Goal: Task Accomplishment & Management: Use online tool/utility

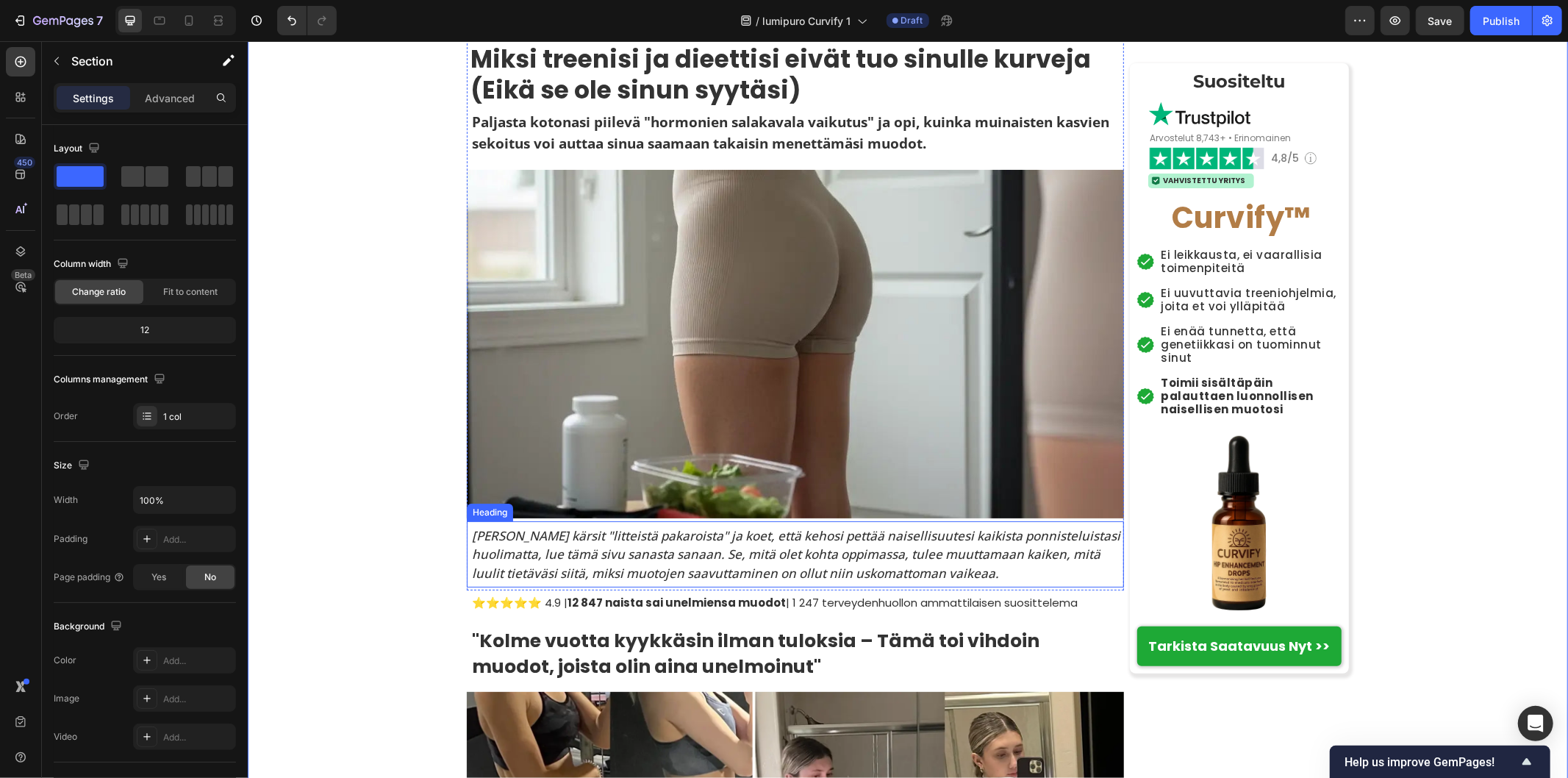
scroll to position [82, 0]
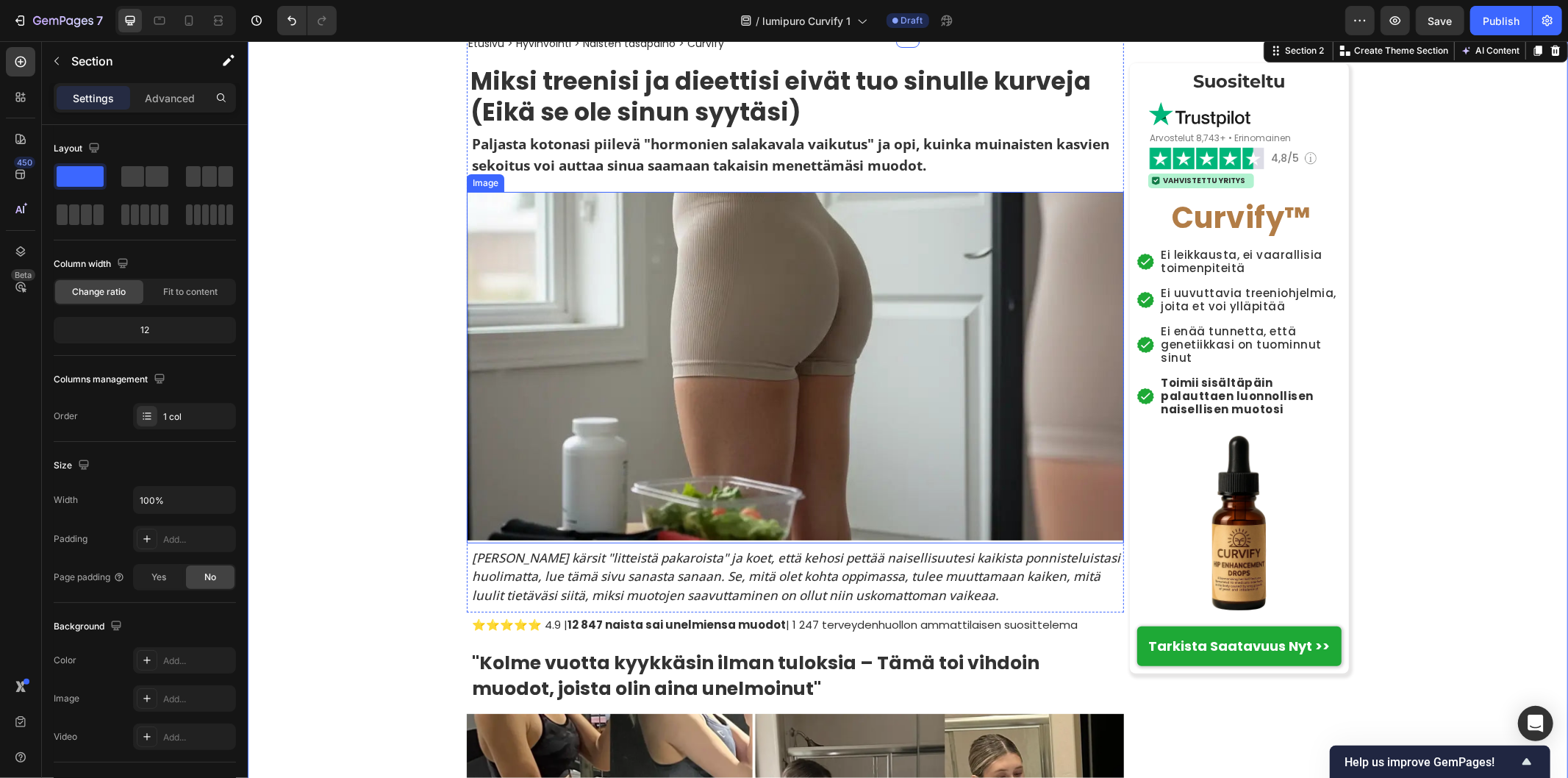
click at [719, 370] on img at bounding box center [794, 365] width 657 height 348
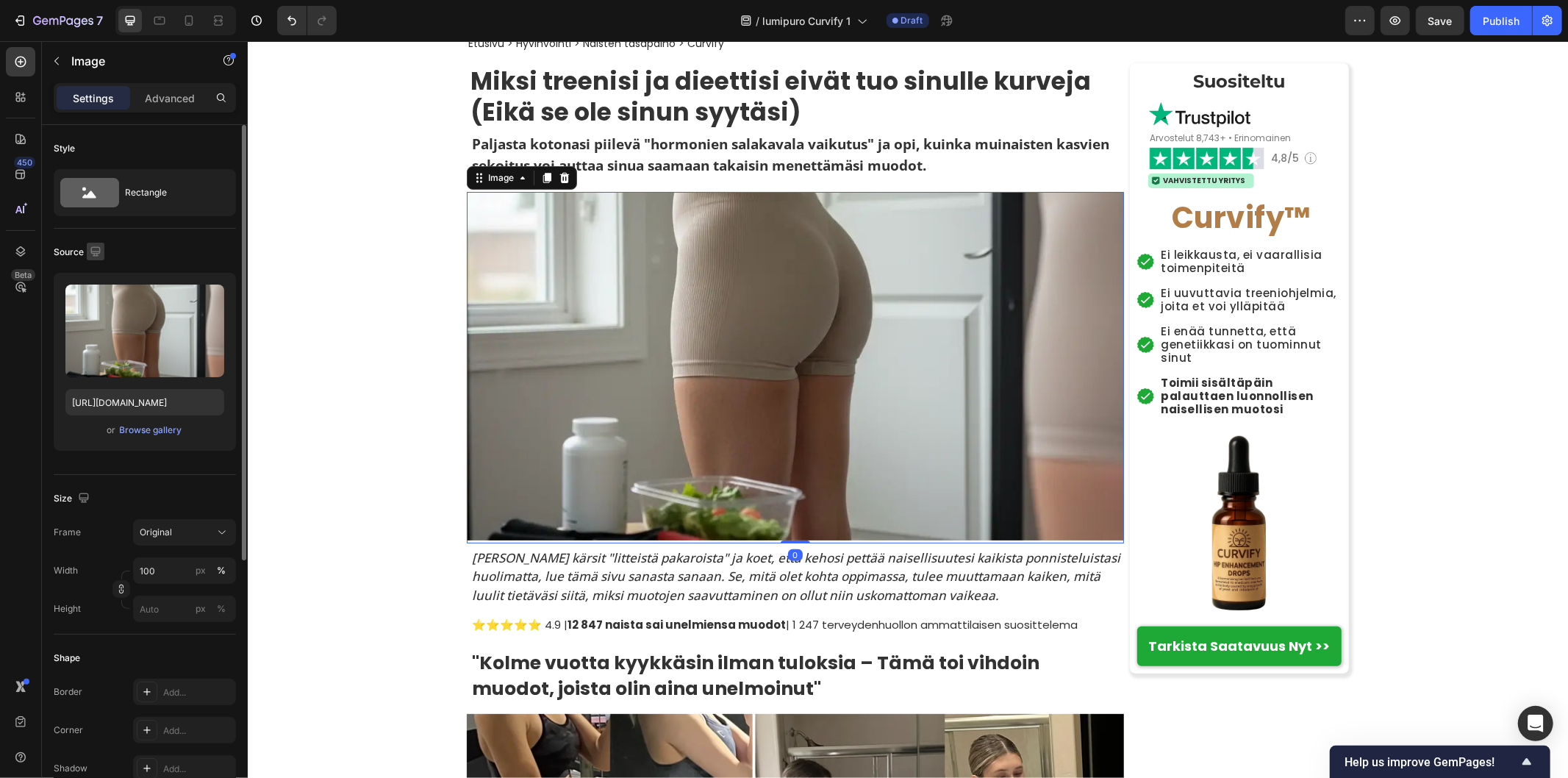
click at [90, 252] on icon "button" at bounding box center [95, 251] width 9 height 9
click at [95, 295] on icon "button" at bounding box center [98, 301] width 14 height 15
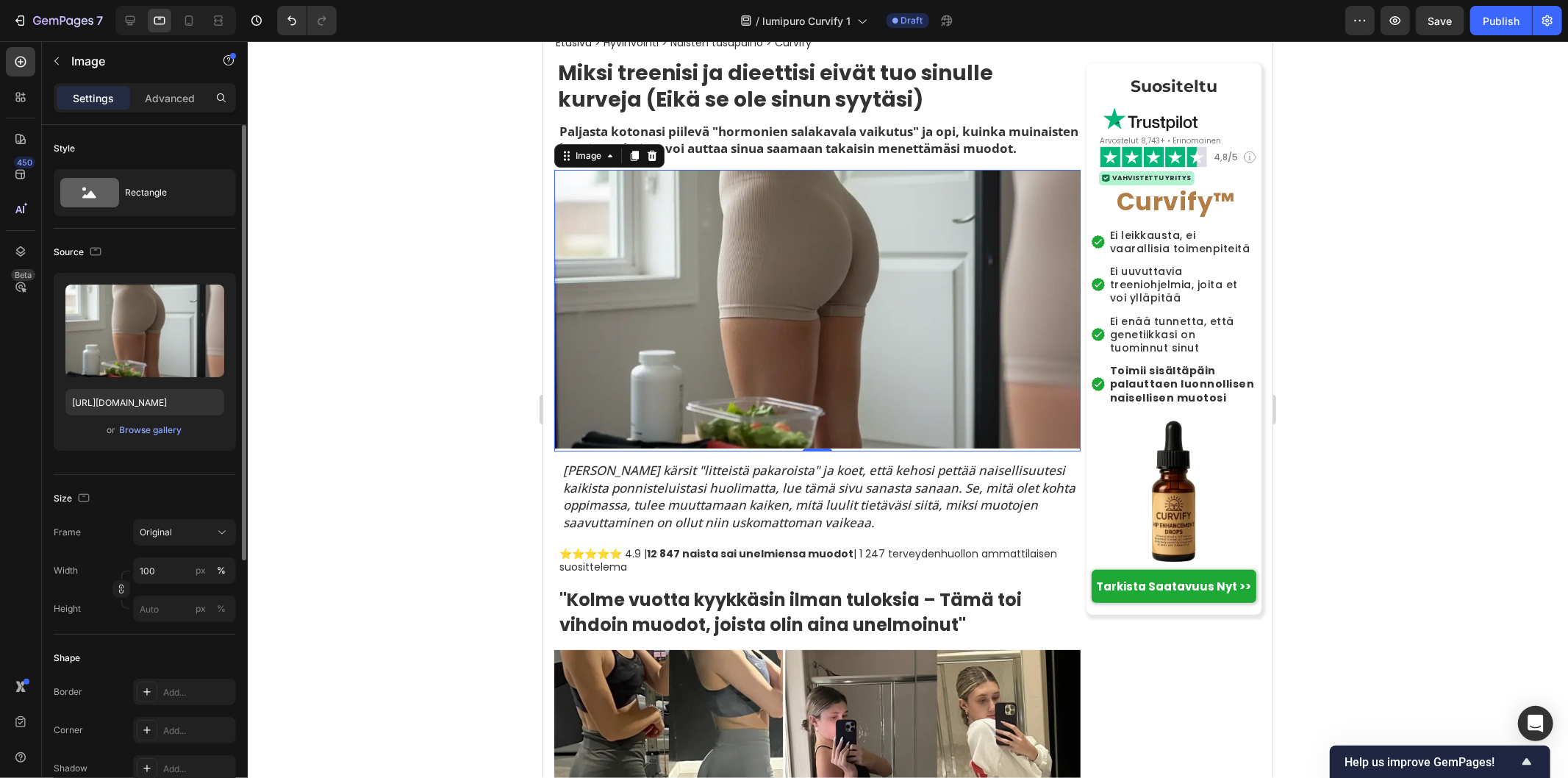
scroll to position [177, 0]
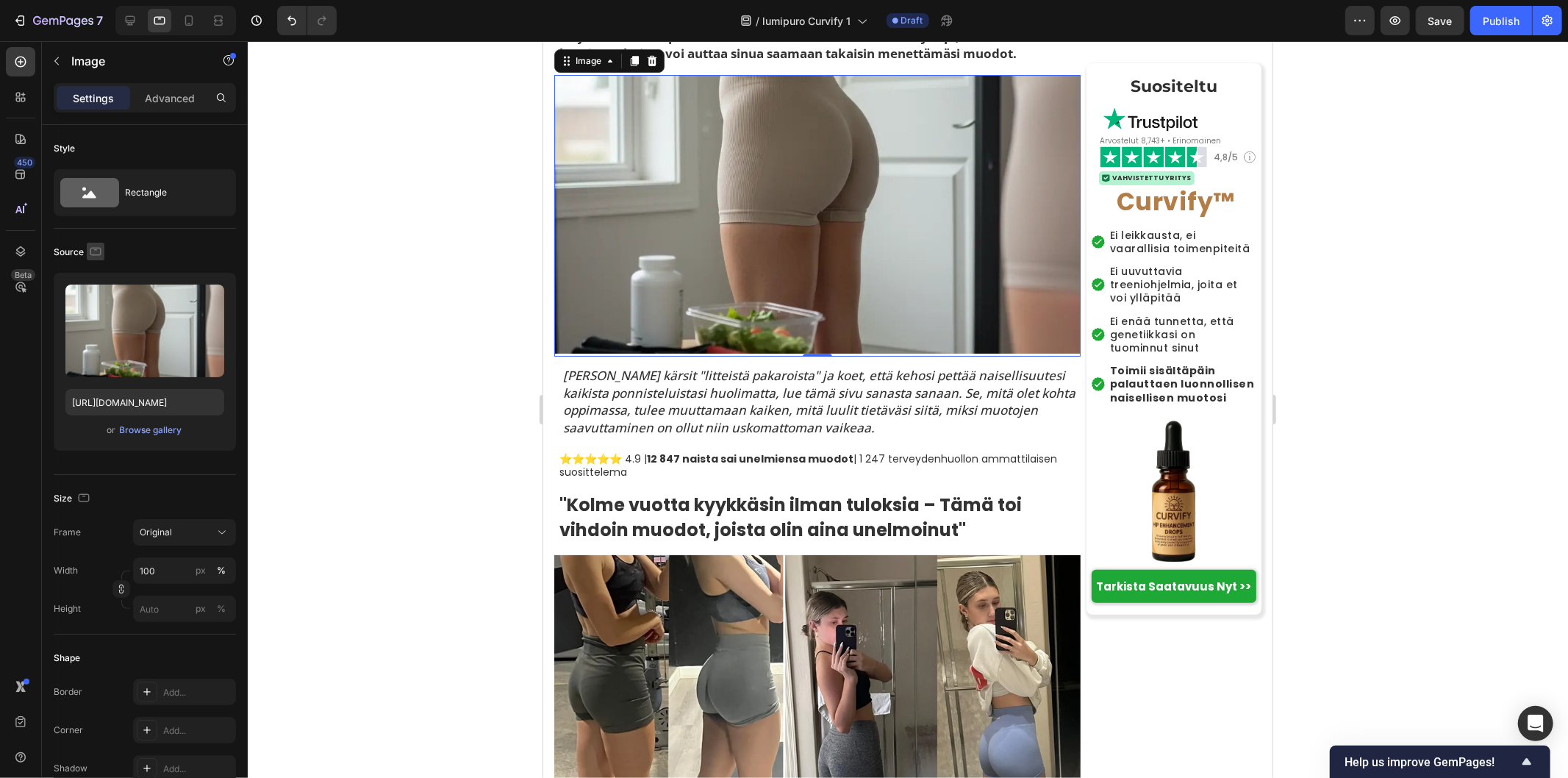
click at [93, 253] on icon "button" at bounding box center [95, 251] width 14 height 15
click at [101, 325] on icon "button" at bounding box center [98, 328] width 8 height 10
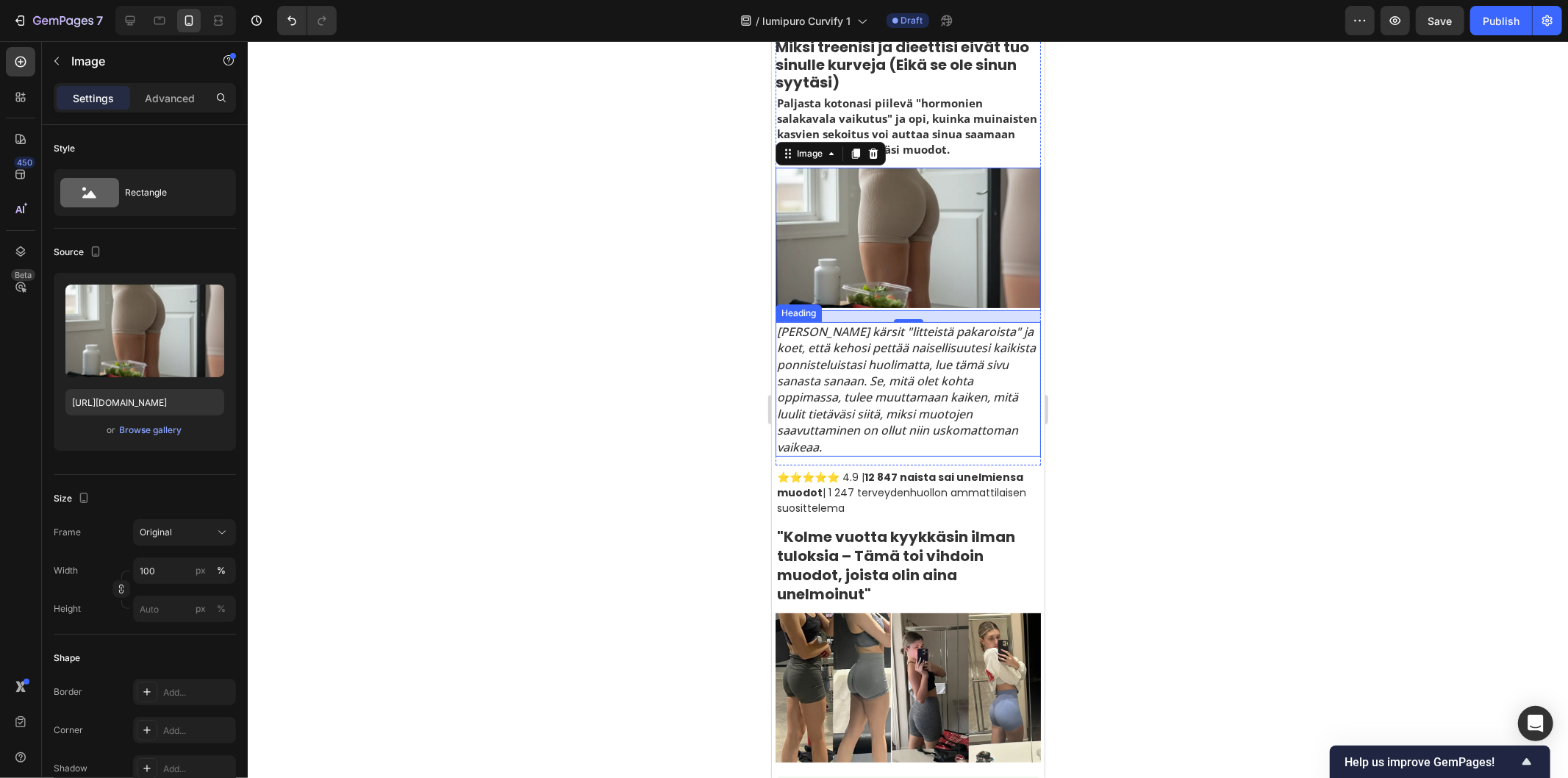
scroll to position [0, 0]
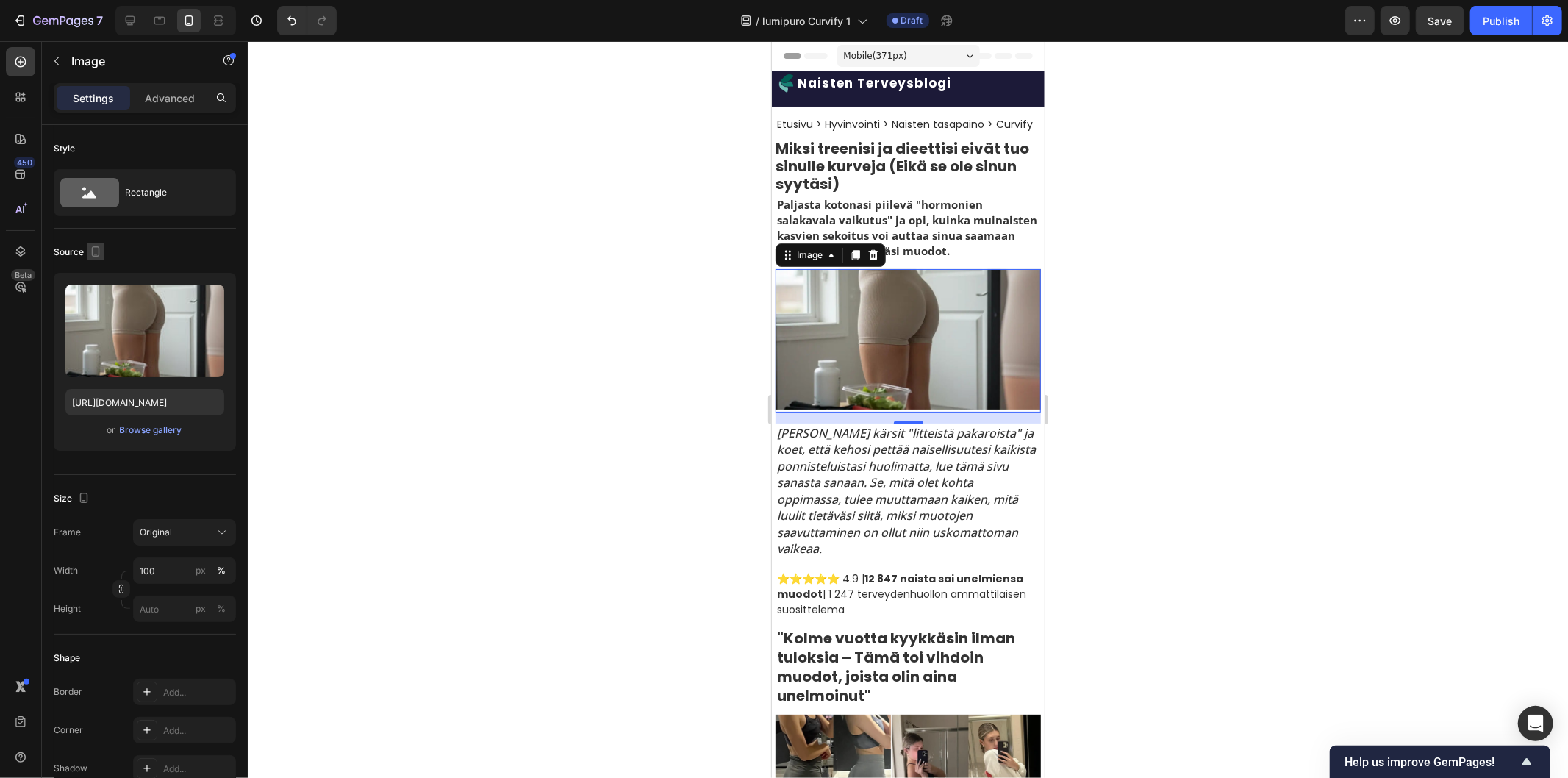
click at [95, 247] on icon "button" at bounding box center [95, 251] width 14 height 15
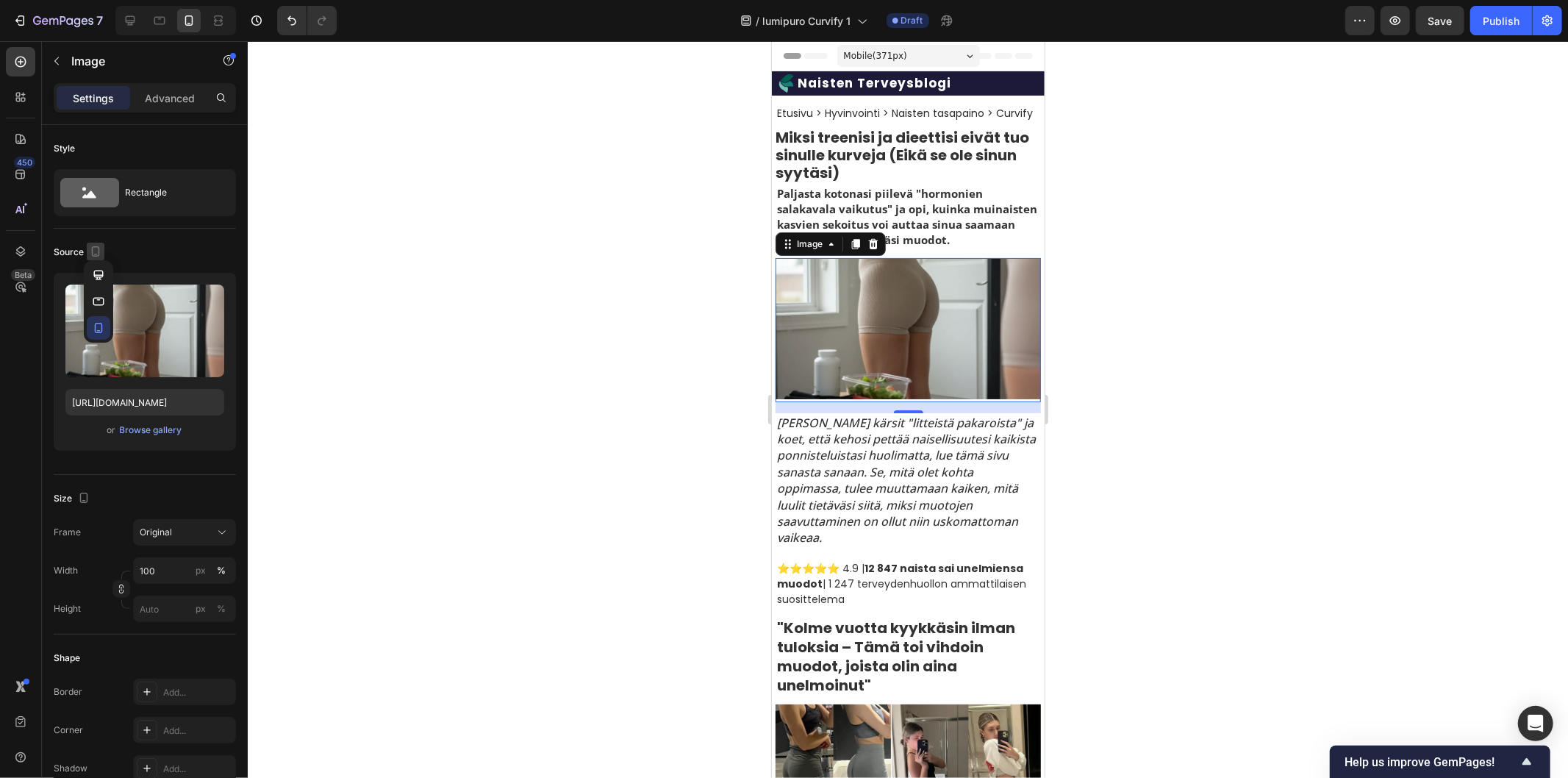
click at [94, 250] on icon "button" at bounding box center [95, 251] width 14 height 15
click at [95, 252] on icon "button" at bounding box center [95, 251] width 14 height 15
click at [95, 275] on icon "button" at bounding box center [98, 275] width 14 height 15
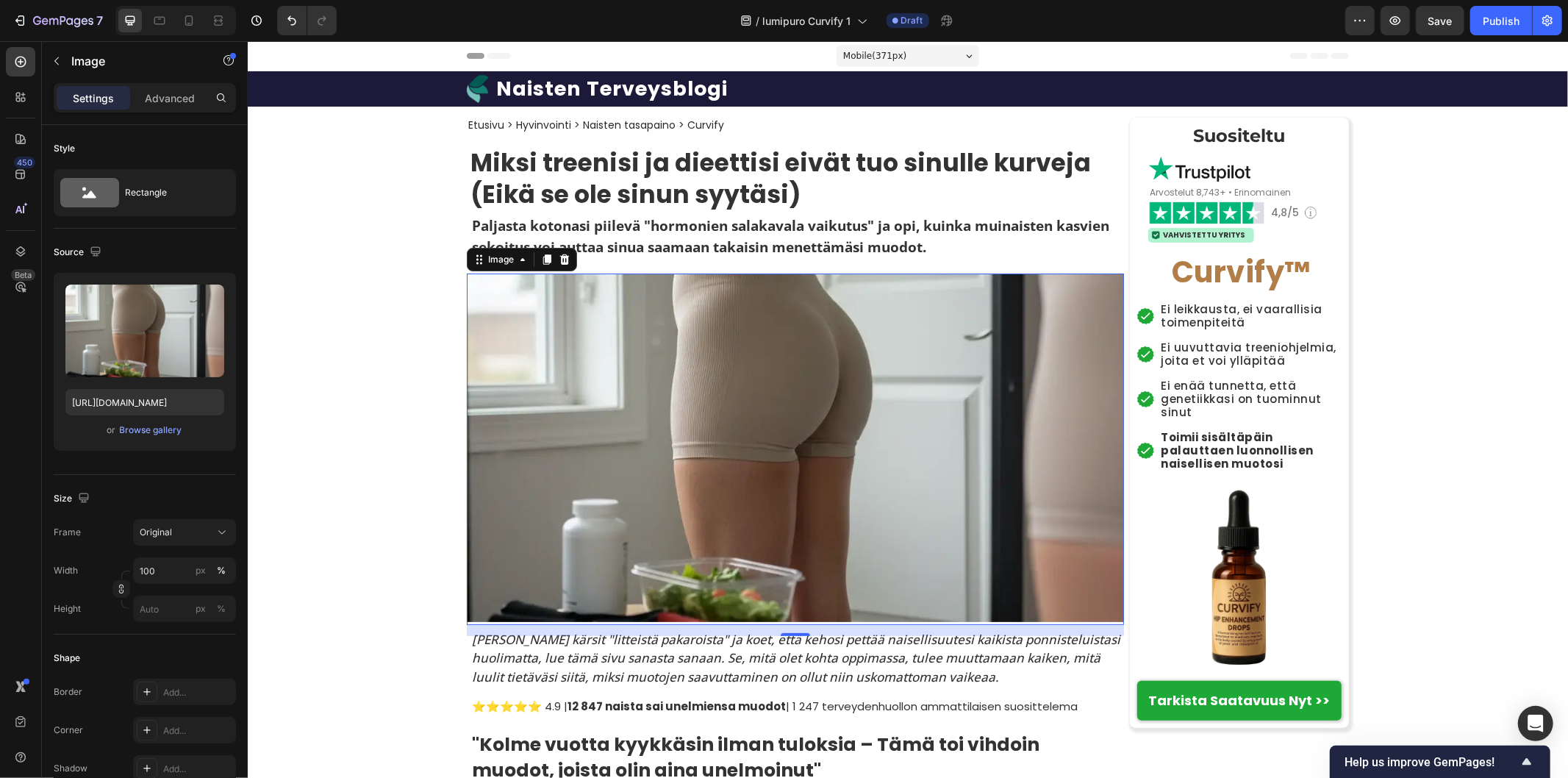
click at [1147, 562] on img at bounding box center [1238, 576] width 183 height 183
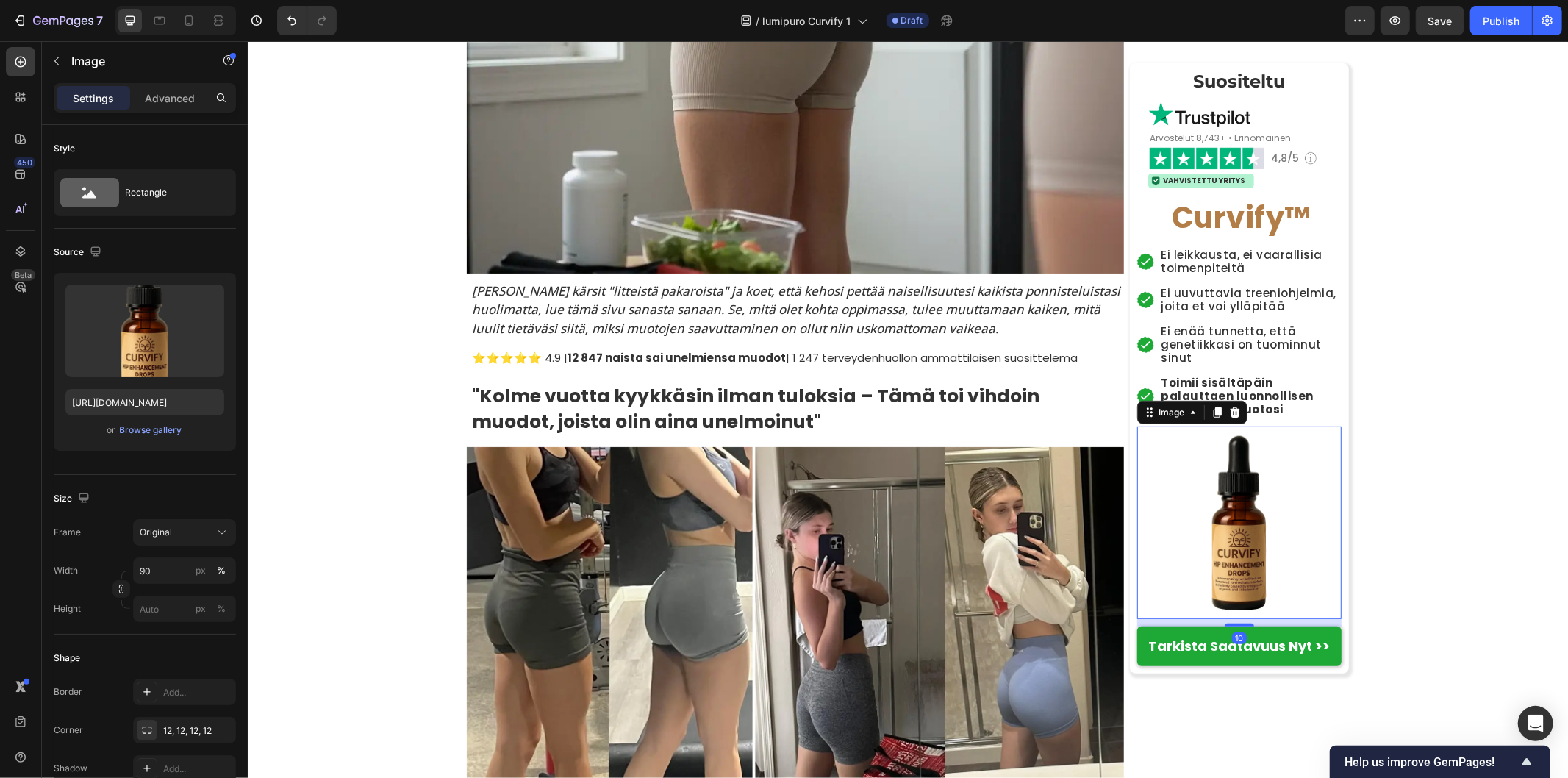
scroll to position [408, 0]
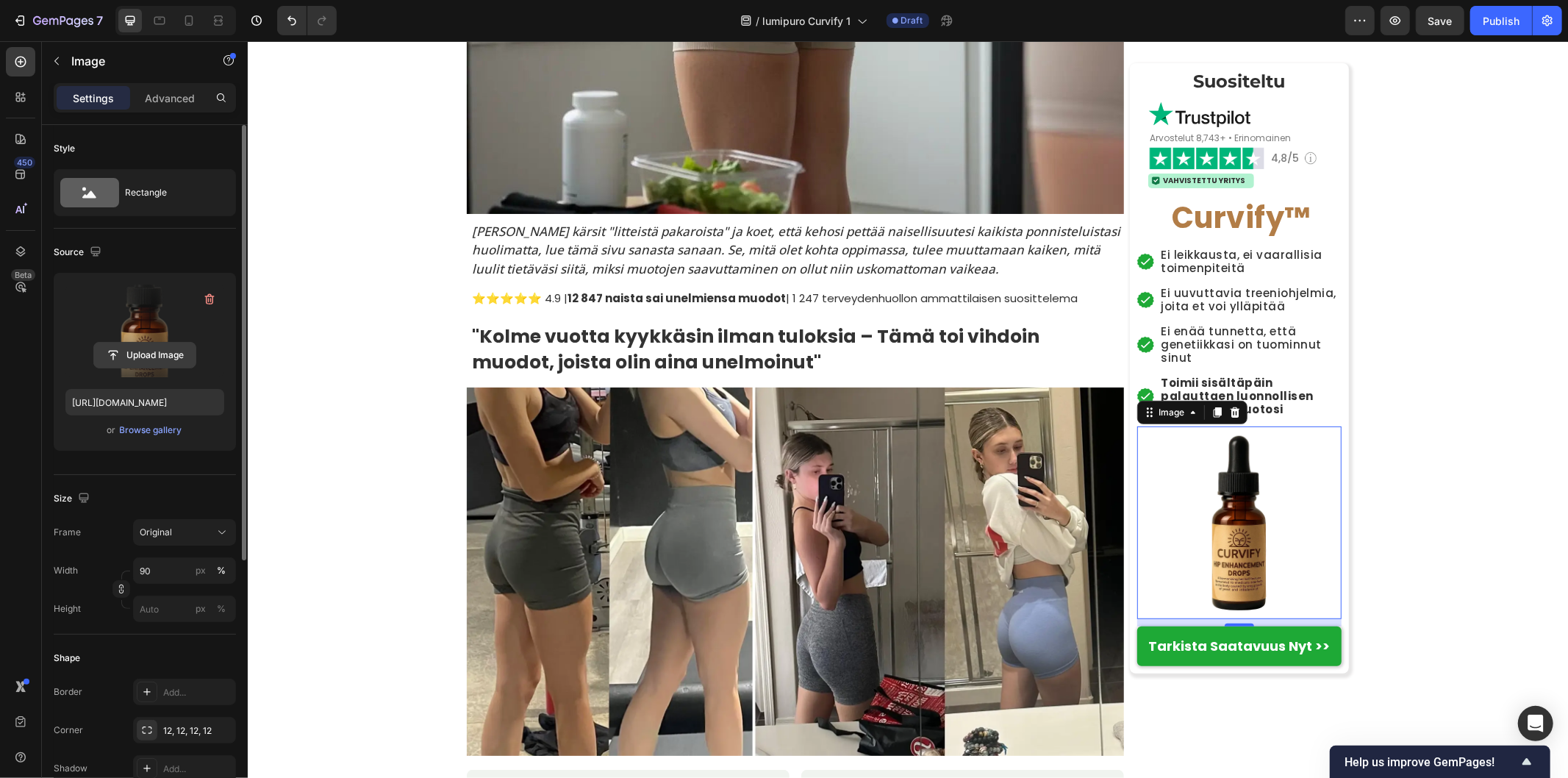
click at [140, 344] on input "file" at bounding box center [144, 355] width 101 height 25
click at [189, 406] on input "[URL][DOMAIN_NAME]" at bounding box center [145, 402] width 159 height 26
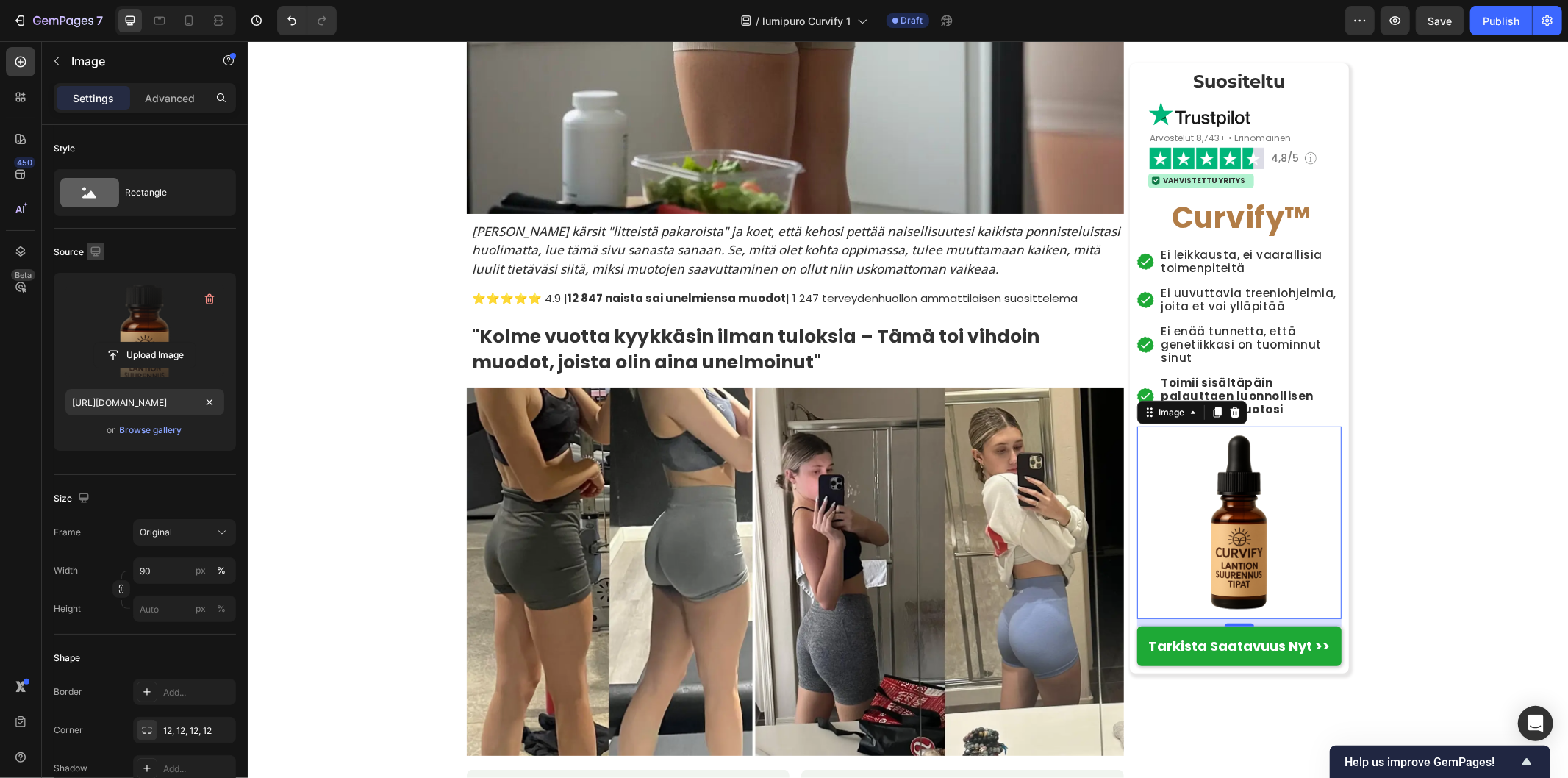
click at [98, 250] on icon "button" at bounding box center [95, 251] width 14 height 15
click at [94, 297] on icon "button" at bounding box center [98, 300] width 11 height 8
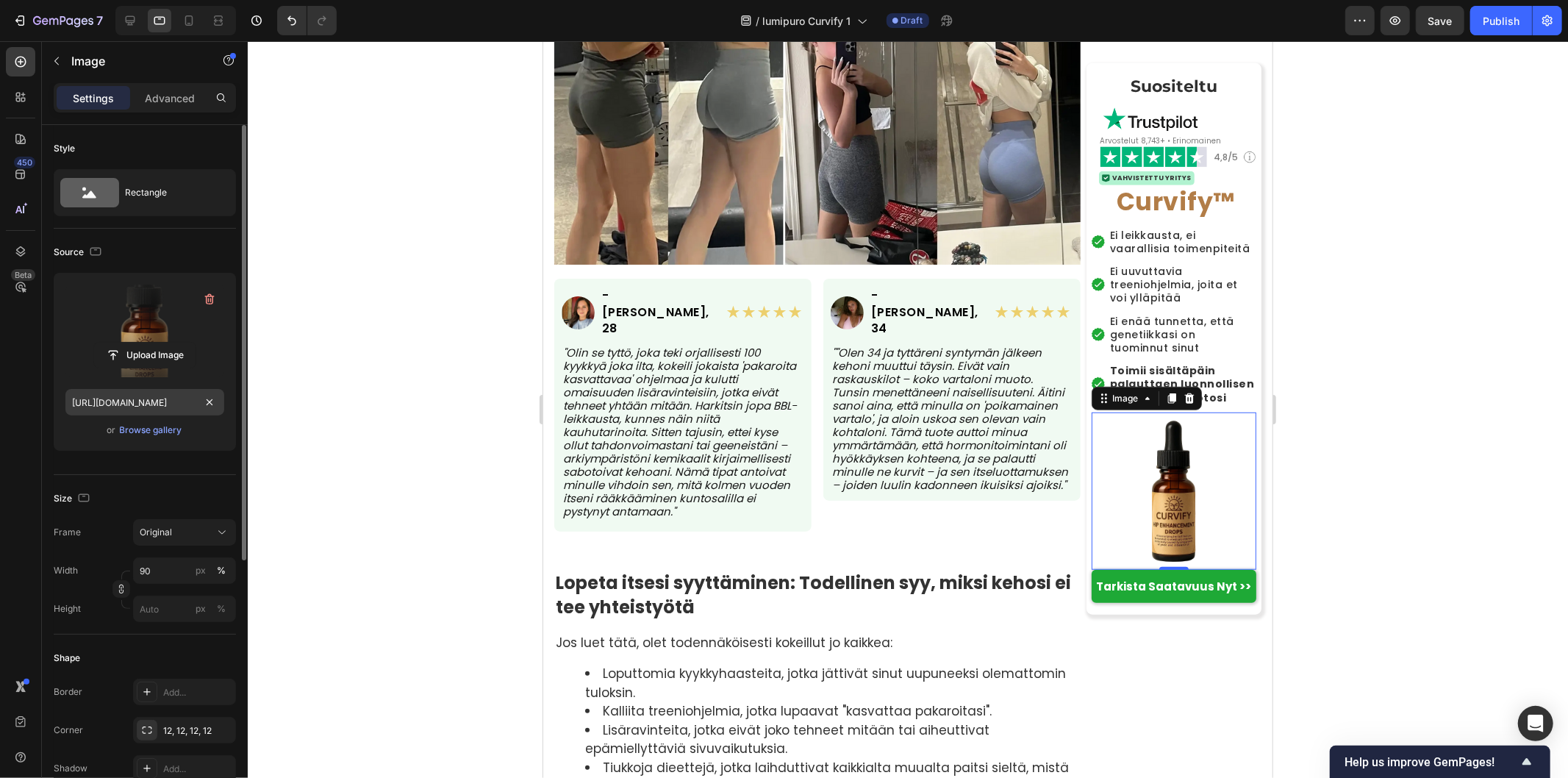
scroll to position [766, 0]
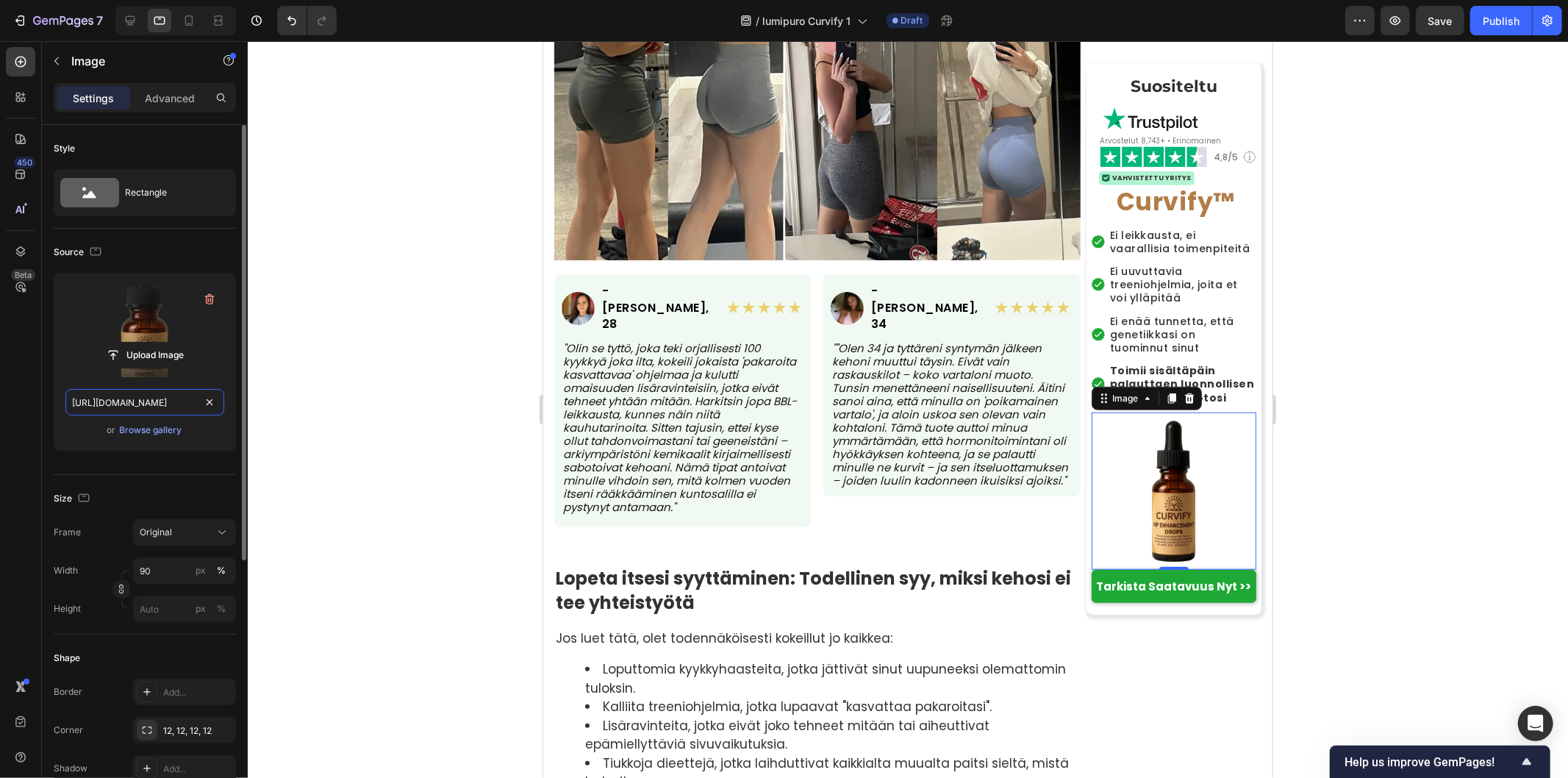
click at [189, 402] on input "[URL][DOMAIN_NAME]" at bounding box center [145, 402] width 159 height 26
paste input "9017045a-9707-4a65-aff5-3c9e07cb9157.png"
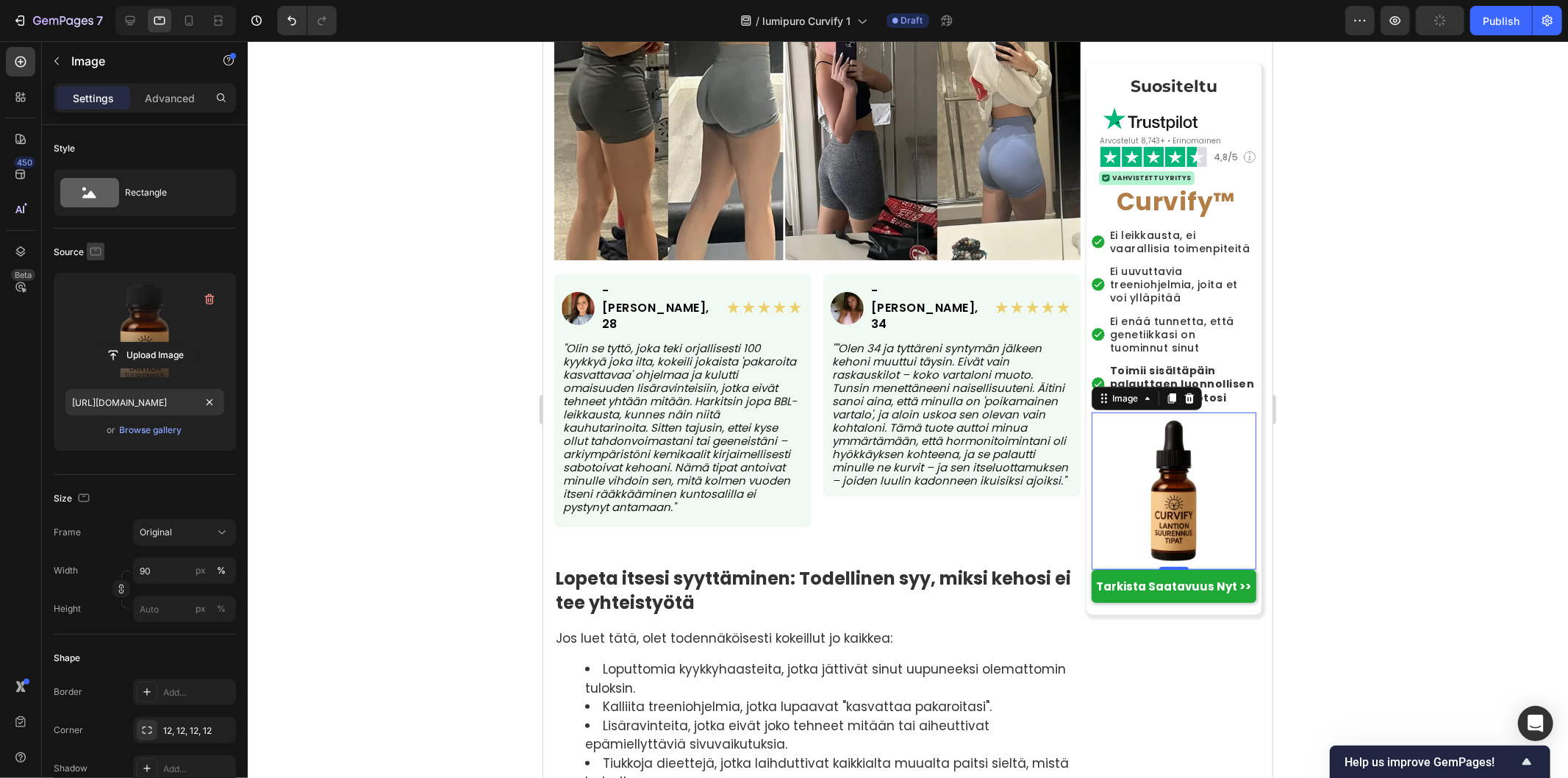
click at [99, 252] on icon "button" at bounding box center [95, 251] width 14 height 15
click at [99, 325] on icon "button" at bounding box center [98, 328] width 14 height 15
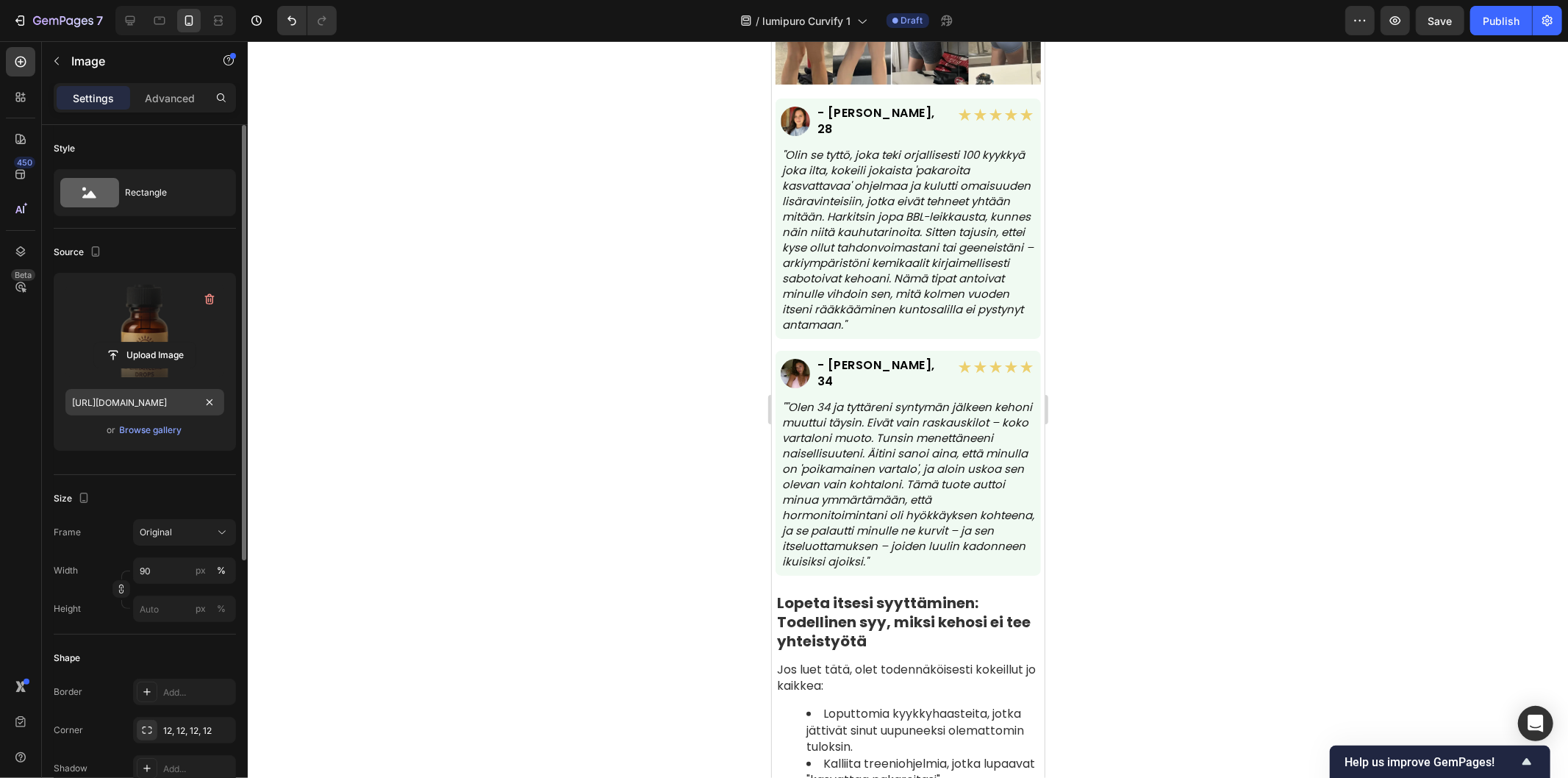
scroll to position [728, 0]
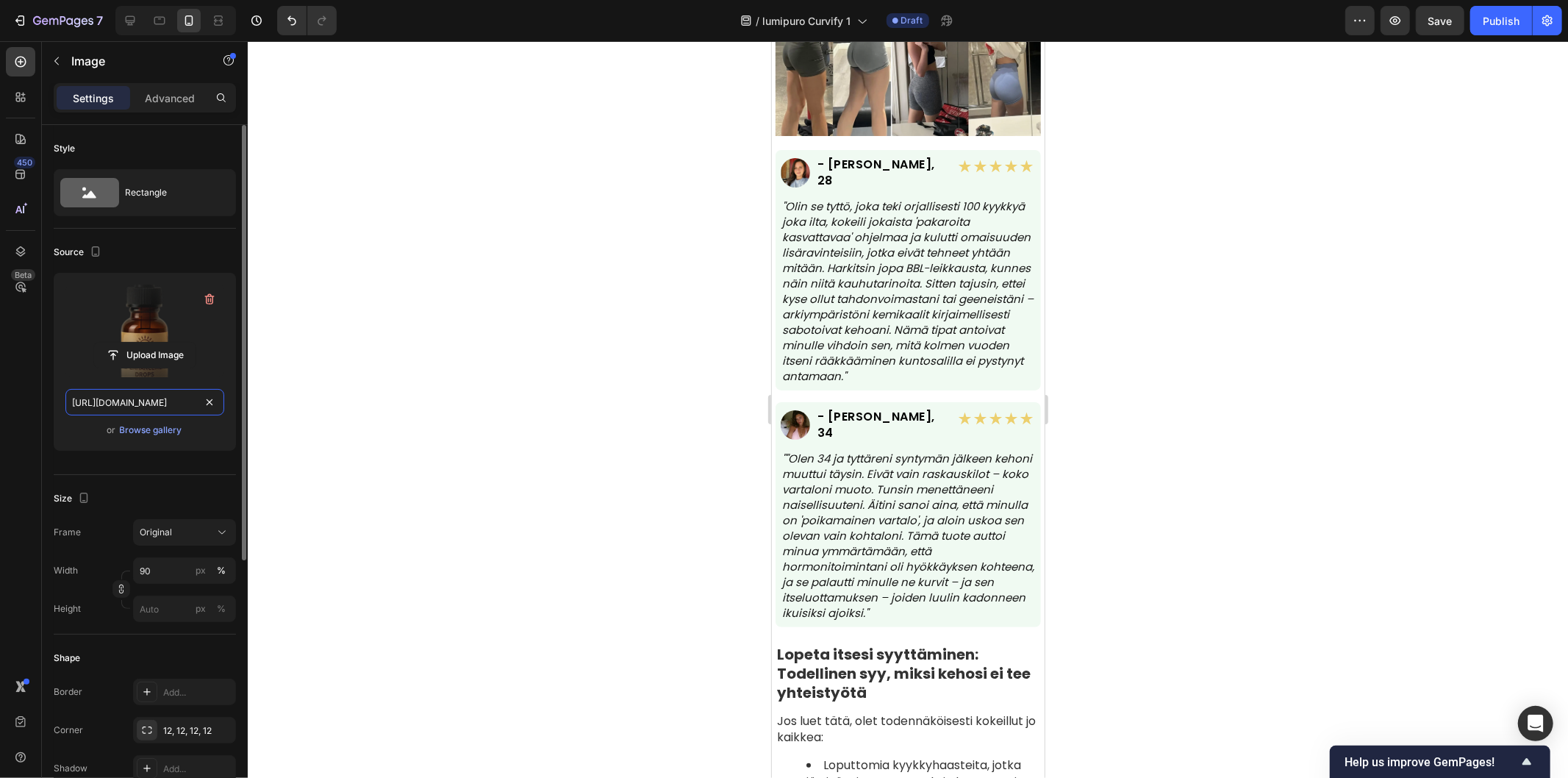
click at [193, 405] on input "[URL][DOMAIN_NAME]" at bounding box center [145, 402] width 159 height 26
paste input "9017045a-9707-4a65-aff5-3c9e07cb9157.png"
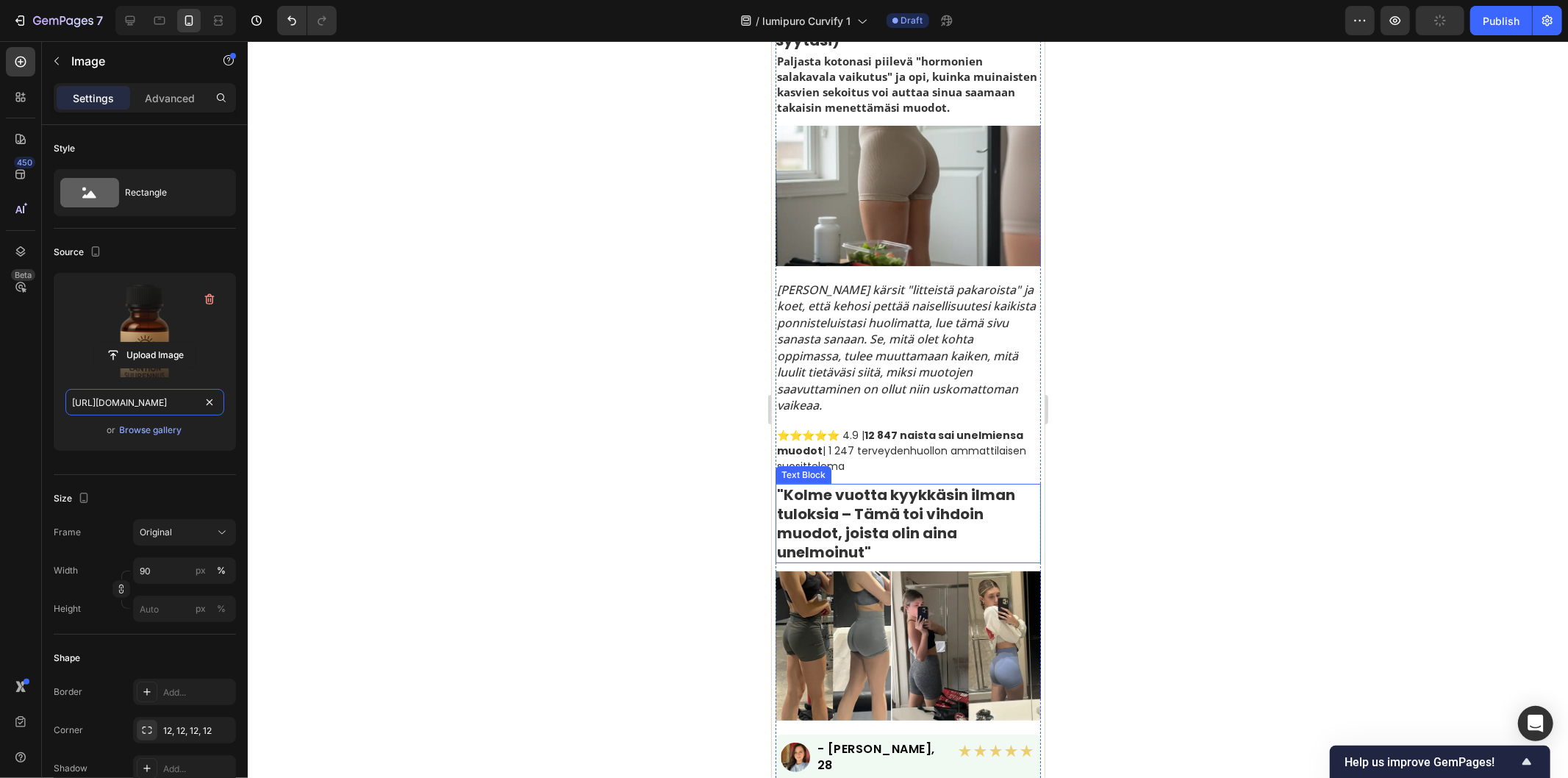
scroll to position [0, 0]
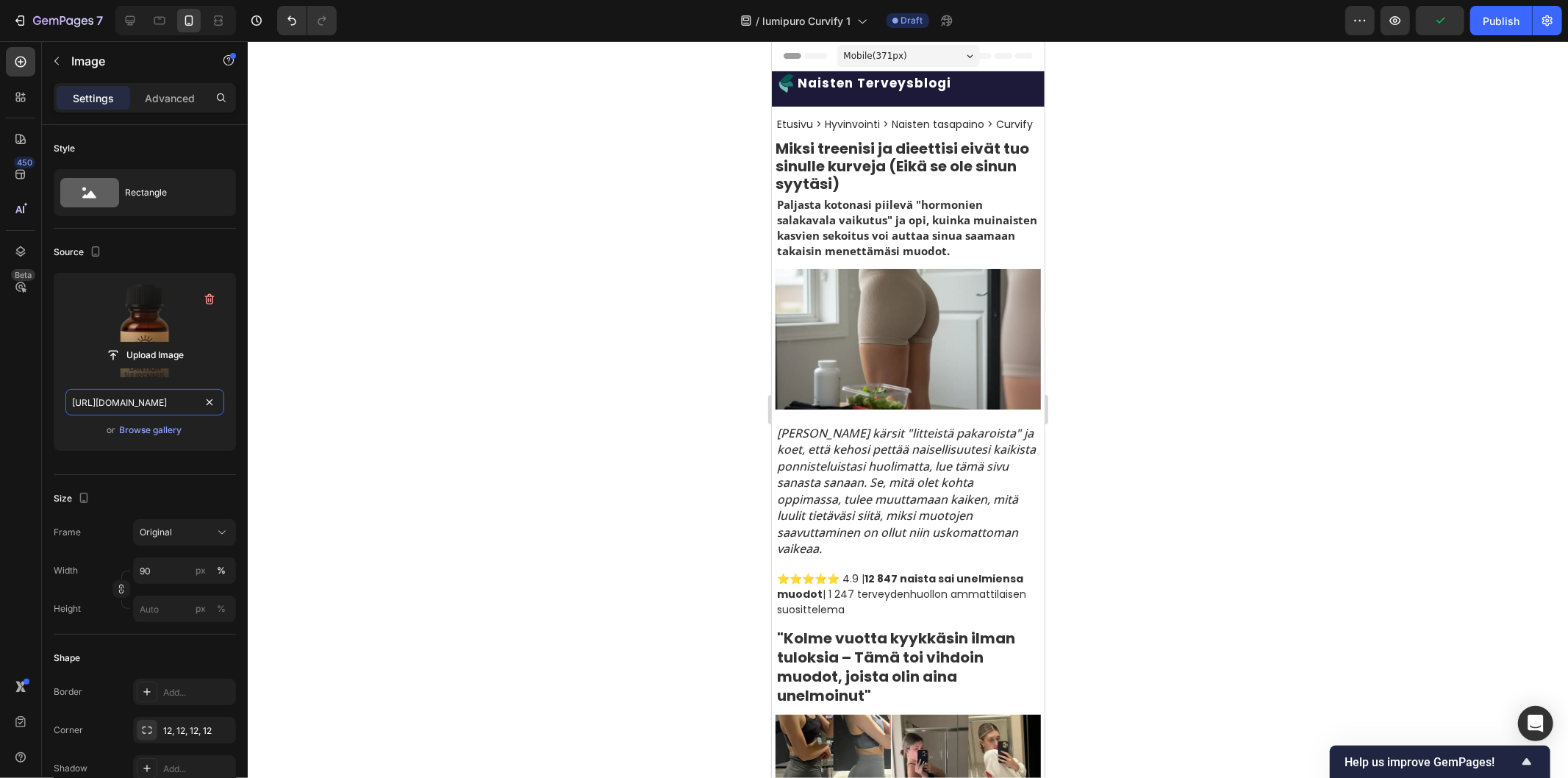
type input "[URL][DOMAIN_NAME]"
click at [595, 354] on div at bounding box center [907, 409] width 1320 height 737
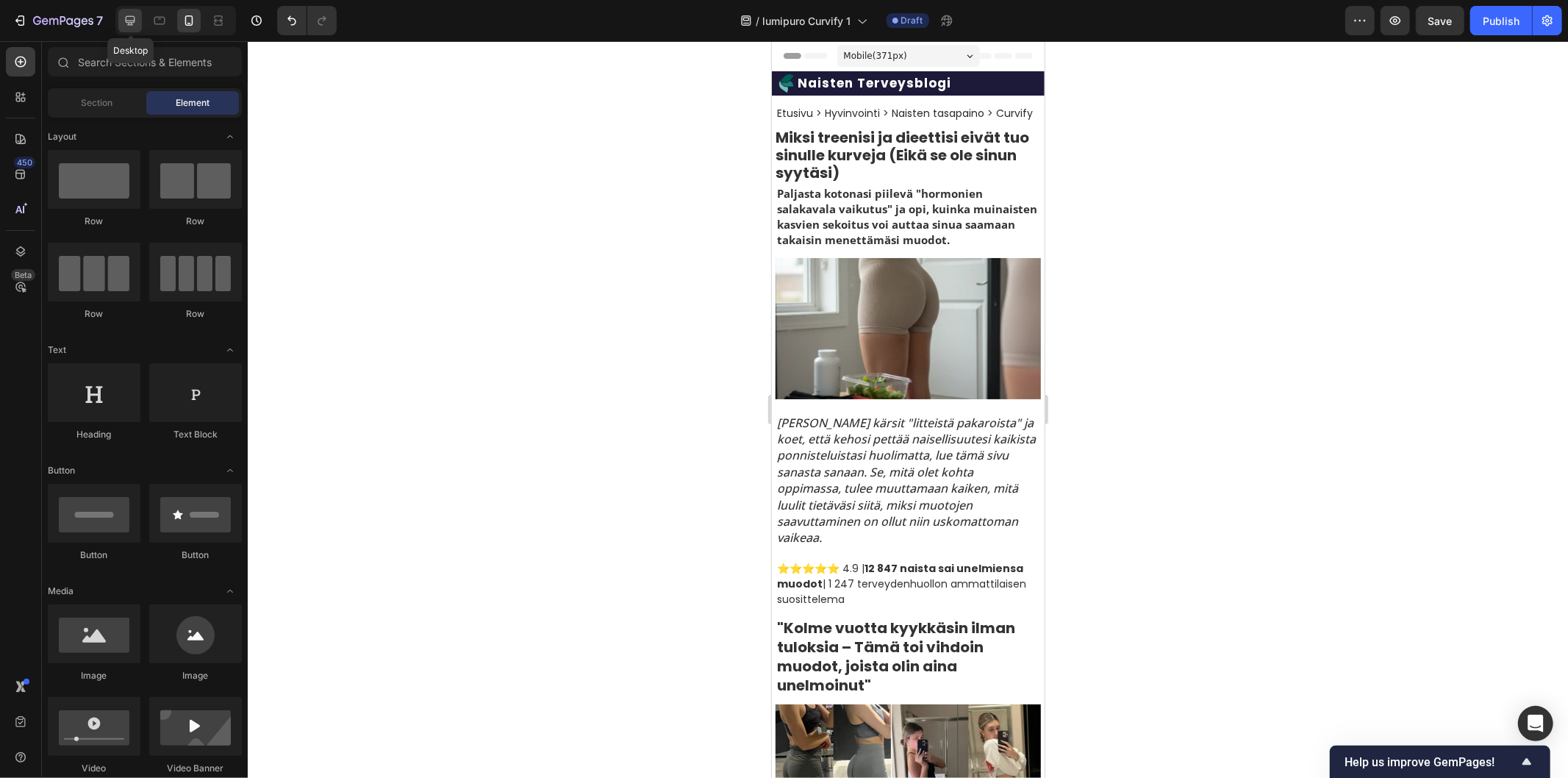
click at [134, 20] on icon at bounding box center [130, 20] width 9 height 9
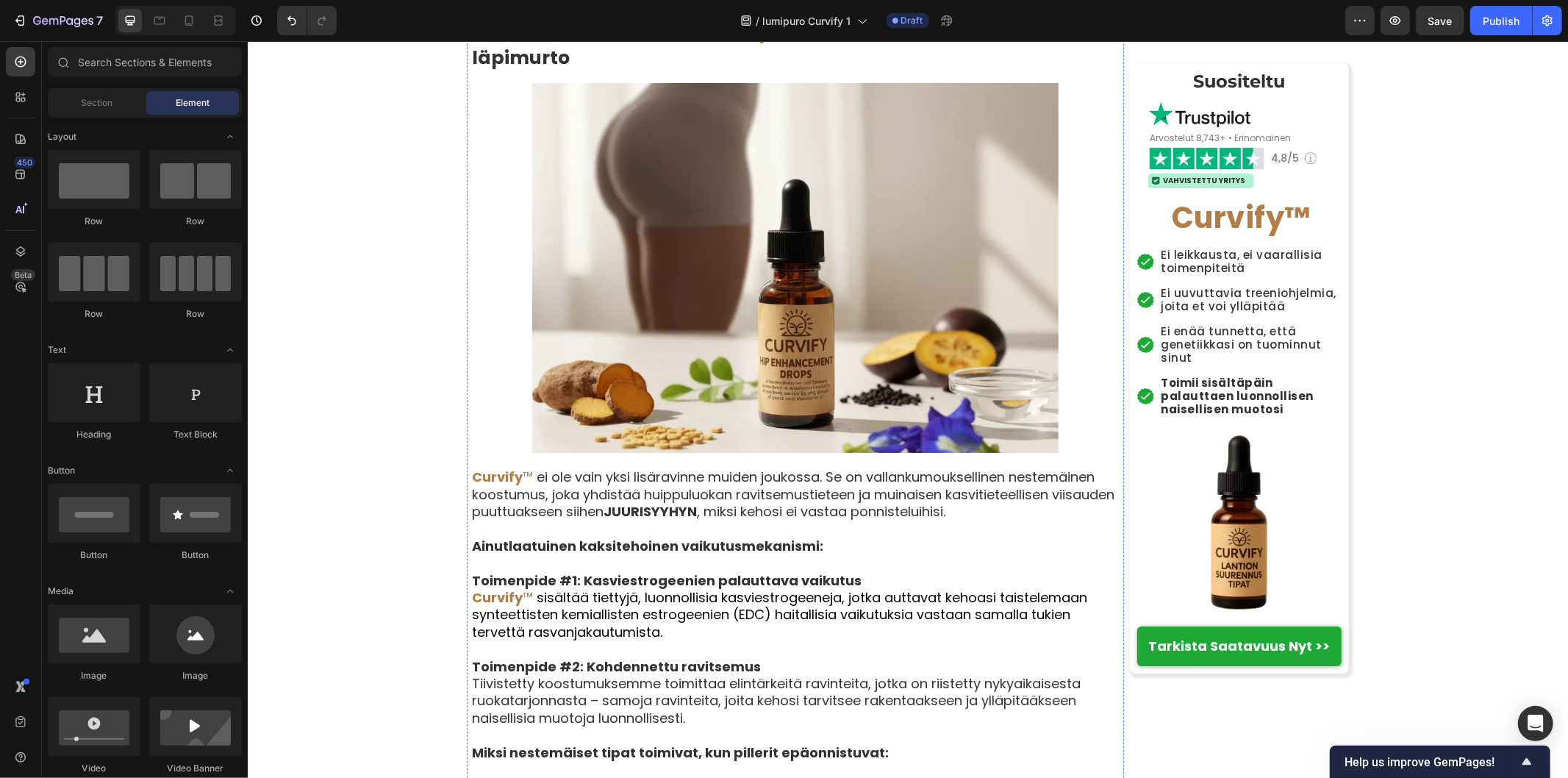
scroll to position [4493, 0]
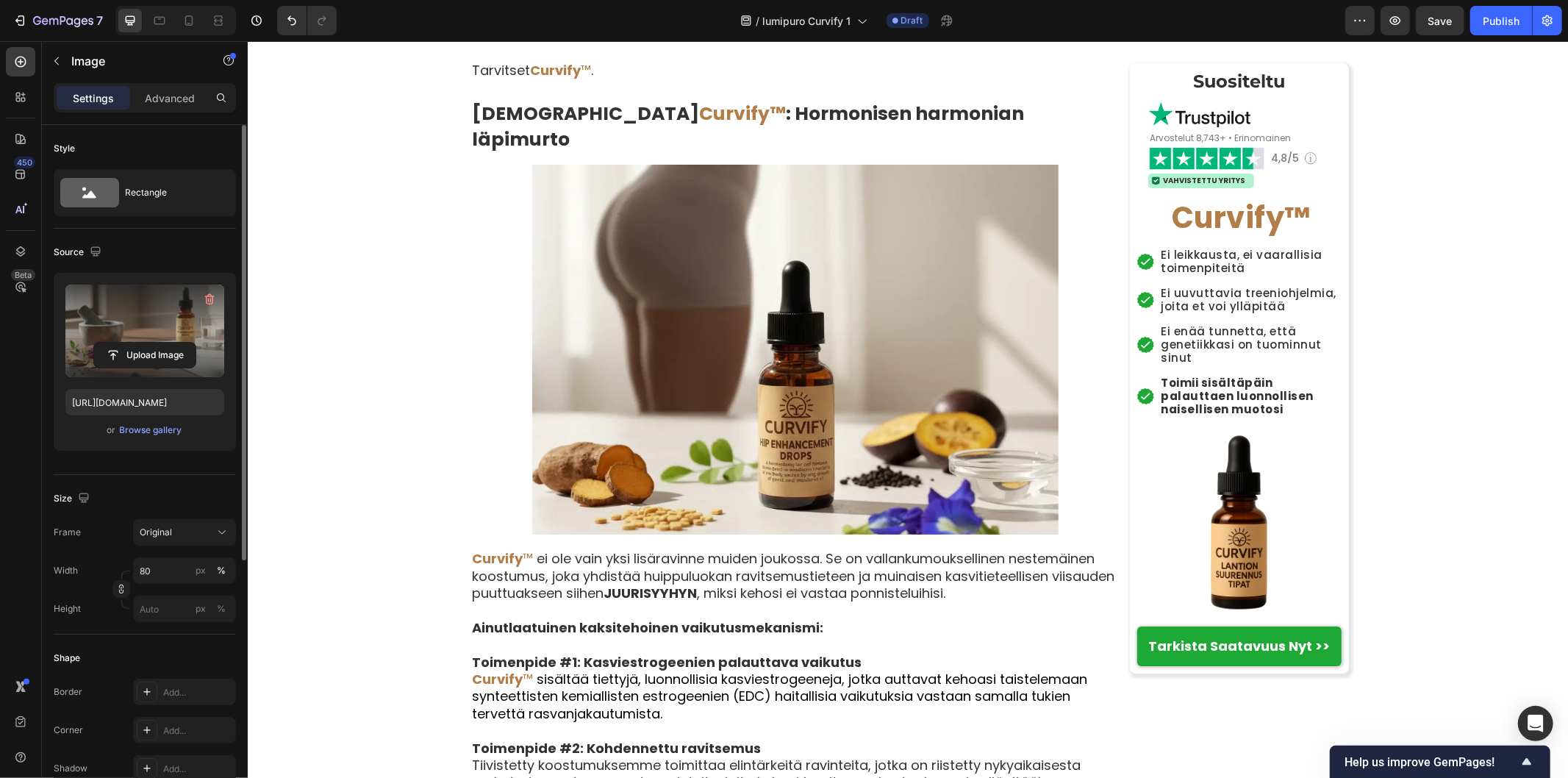
click at [149, 335] on label at bounding box center [145, 331] width 159 height 93
click at [149, 343] on input "file" at bounding box center [144, 355] width 101 height 25
click at [194, 401] on input "[URL][DOMAIN_NAME]" at bounding box center [145, 402] width 159 height 26
click at [98, 251] on icon "button" at bounding box center [95, 251] width 9 height 9
click at [98, 297] on icon "button" at bounding box center [98, 300] width 11 height 8
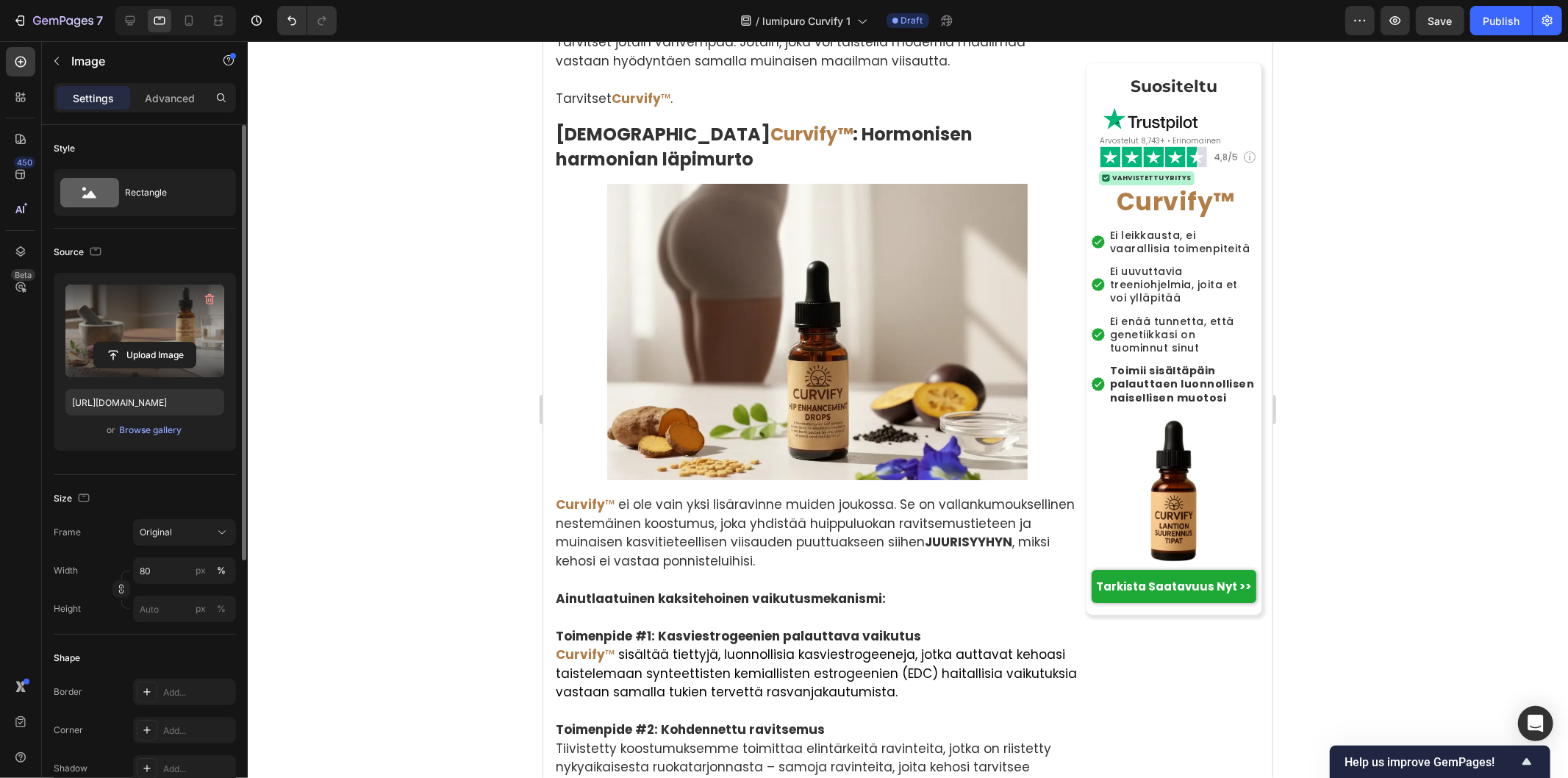
scroll to position [4660, 0]
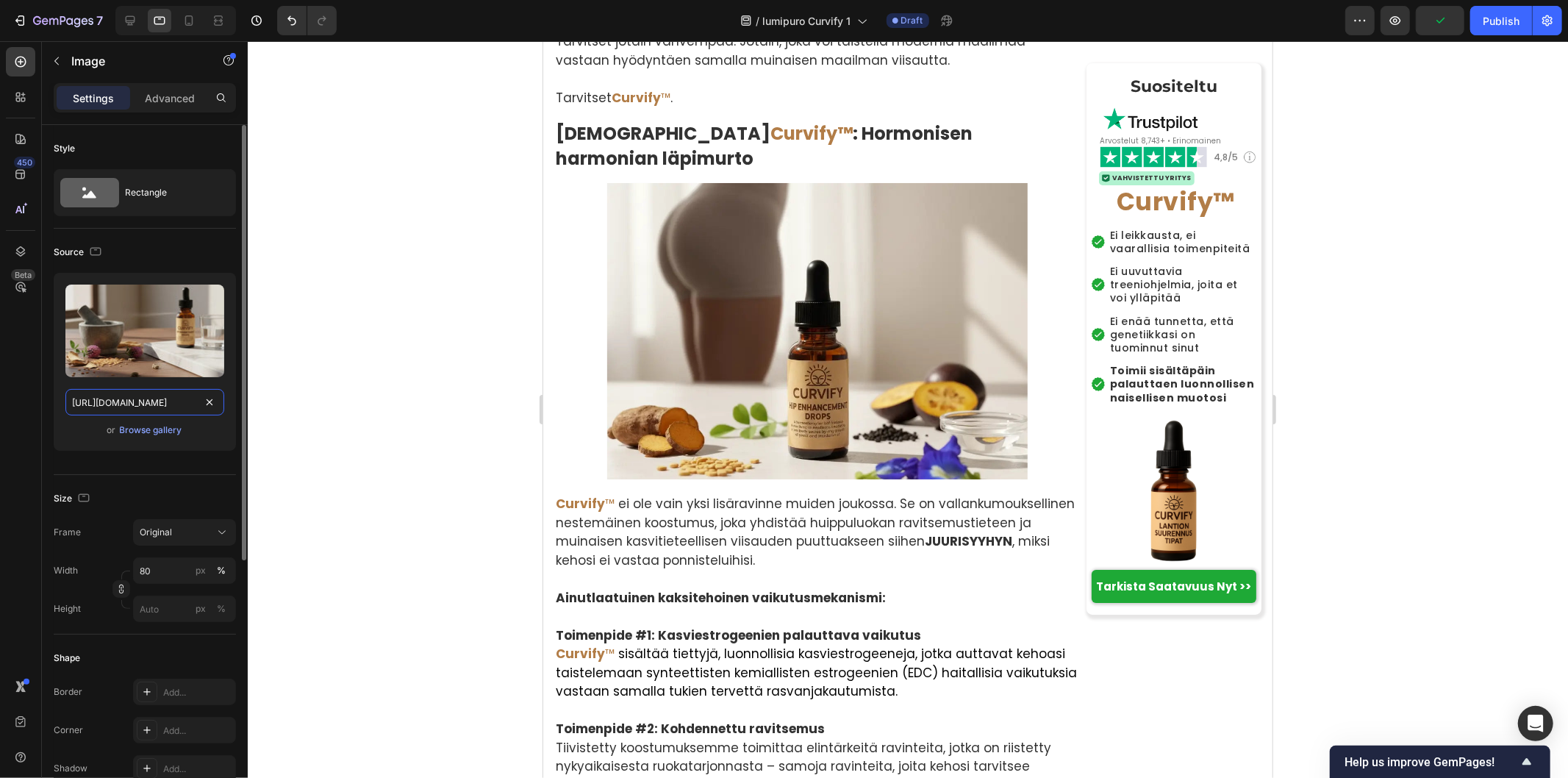
click at [196, 403] on input "[URL][DOMAIN_NAME]" at bounding box center [145, 402] width 159 height 26
paste input "7fab9d34-22fe-4803-9567-7eefe2cdcc6e.jpg"
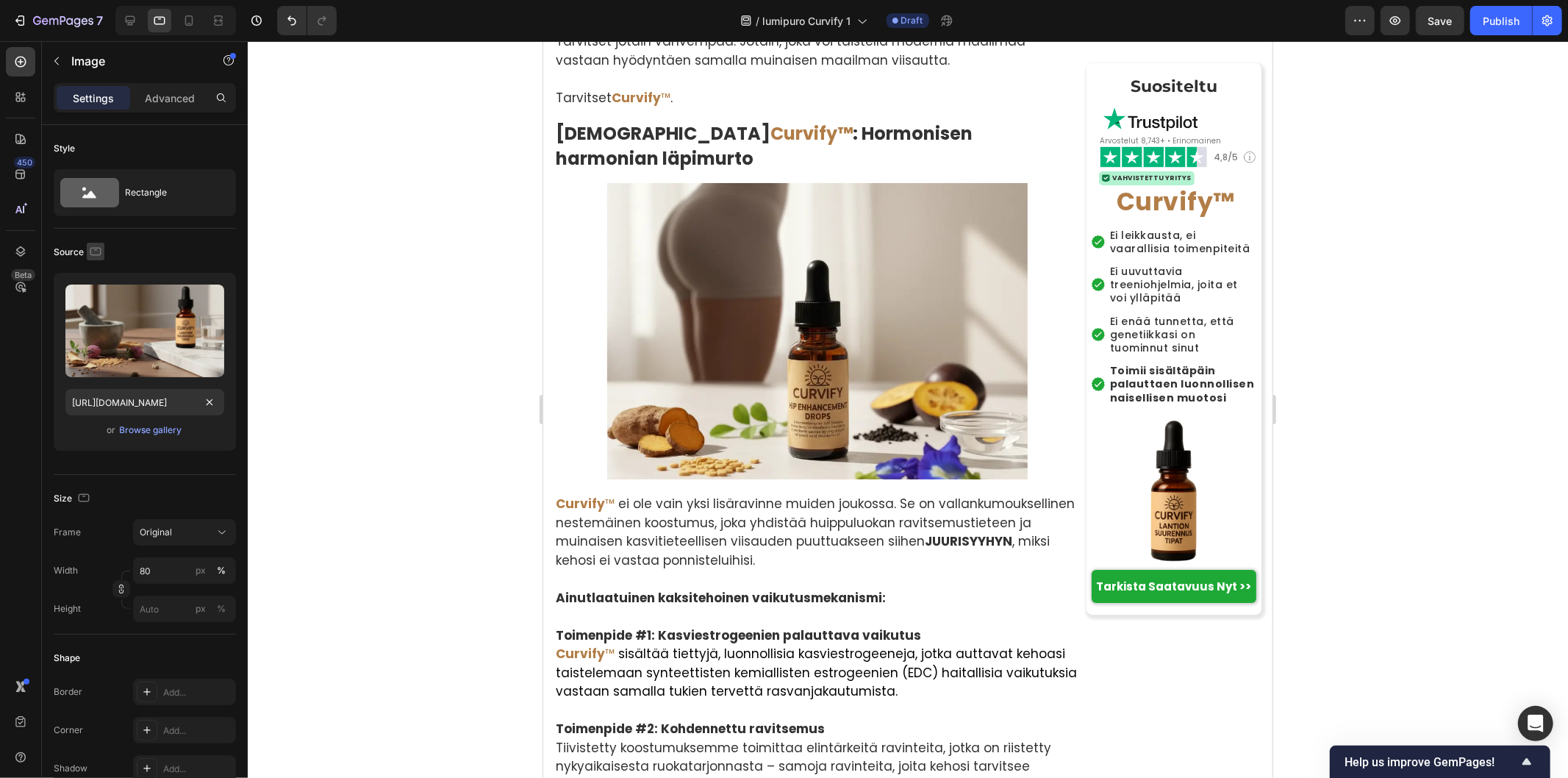
click at [98, 253] on icon "button" at bounding box center [95, 251] width 14 height 15
click at [96, 331] on icon "button" at bounding box center [98, 328] width 14 height 15
type input "[URL][DOMAIN_NAME]"
type input "100"
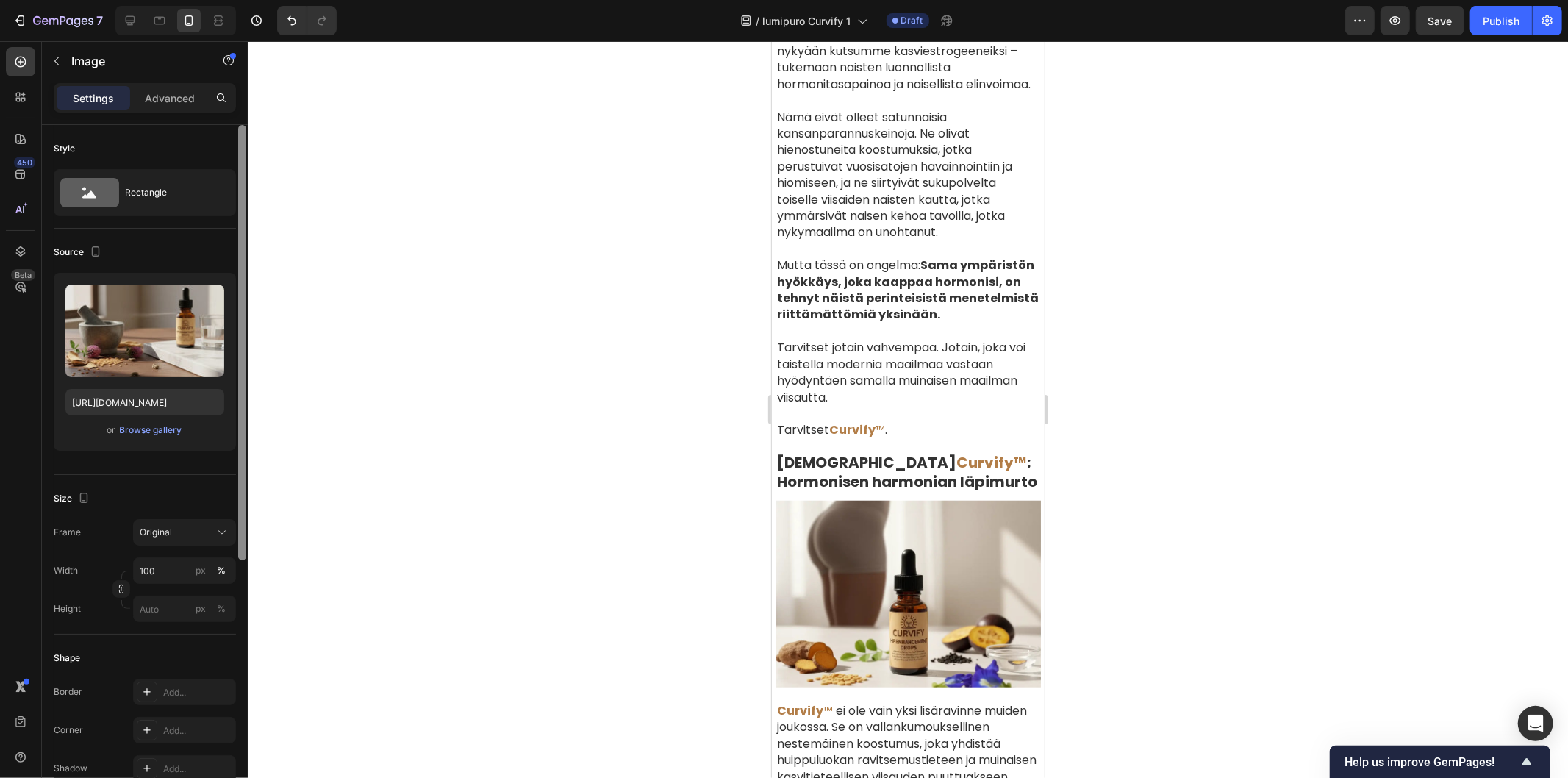
scroll to position [5645, 0]
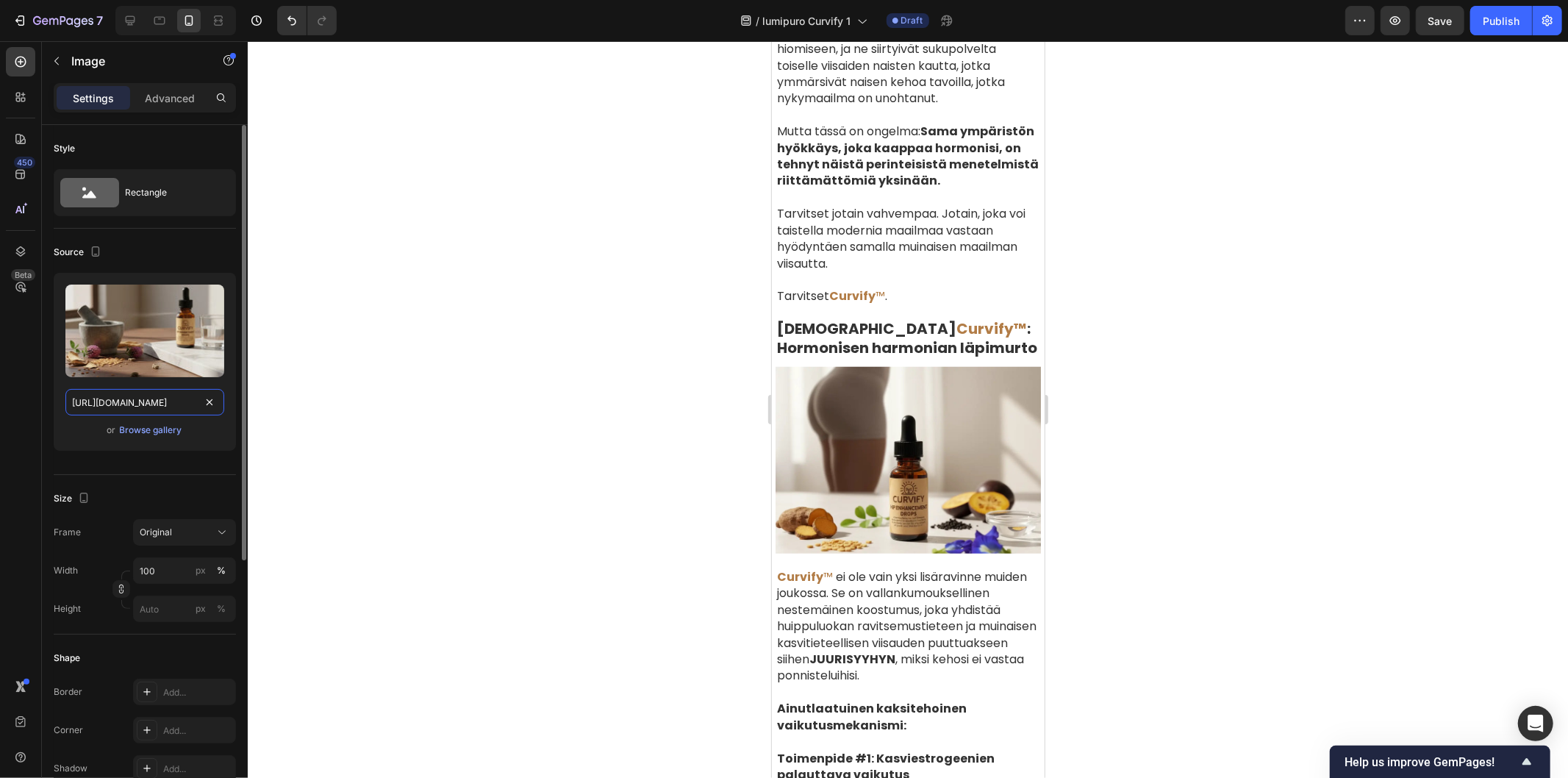
click at [200, 402] on input "[URL][DOMAIN_NAME]" at bounding box center [145, 402] width 159 height 26
paste input "7fab9d34-22fe-4803-9567-7eefe2cdcc6e.jpg"
type input "[URL][DOMAIN_NAME]"
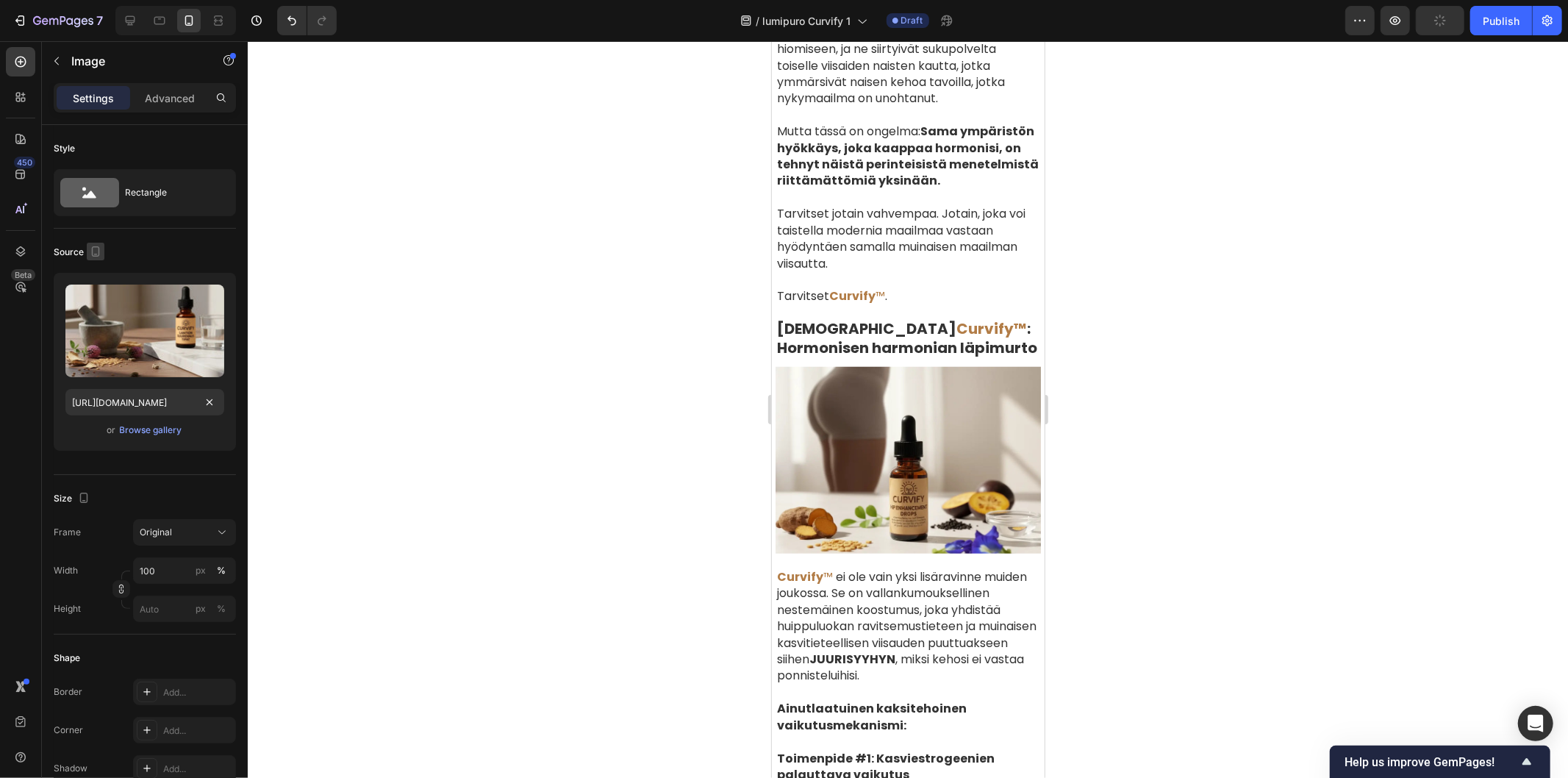
click at [92, 248] on icon "button" at bounding box center [95, 252] width 8 height 10
click at [96, 273] on icon "button" at bounding box center [98, 275] width 14 height 15
type input "80"
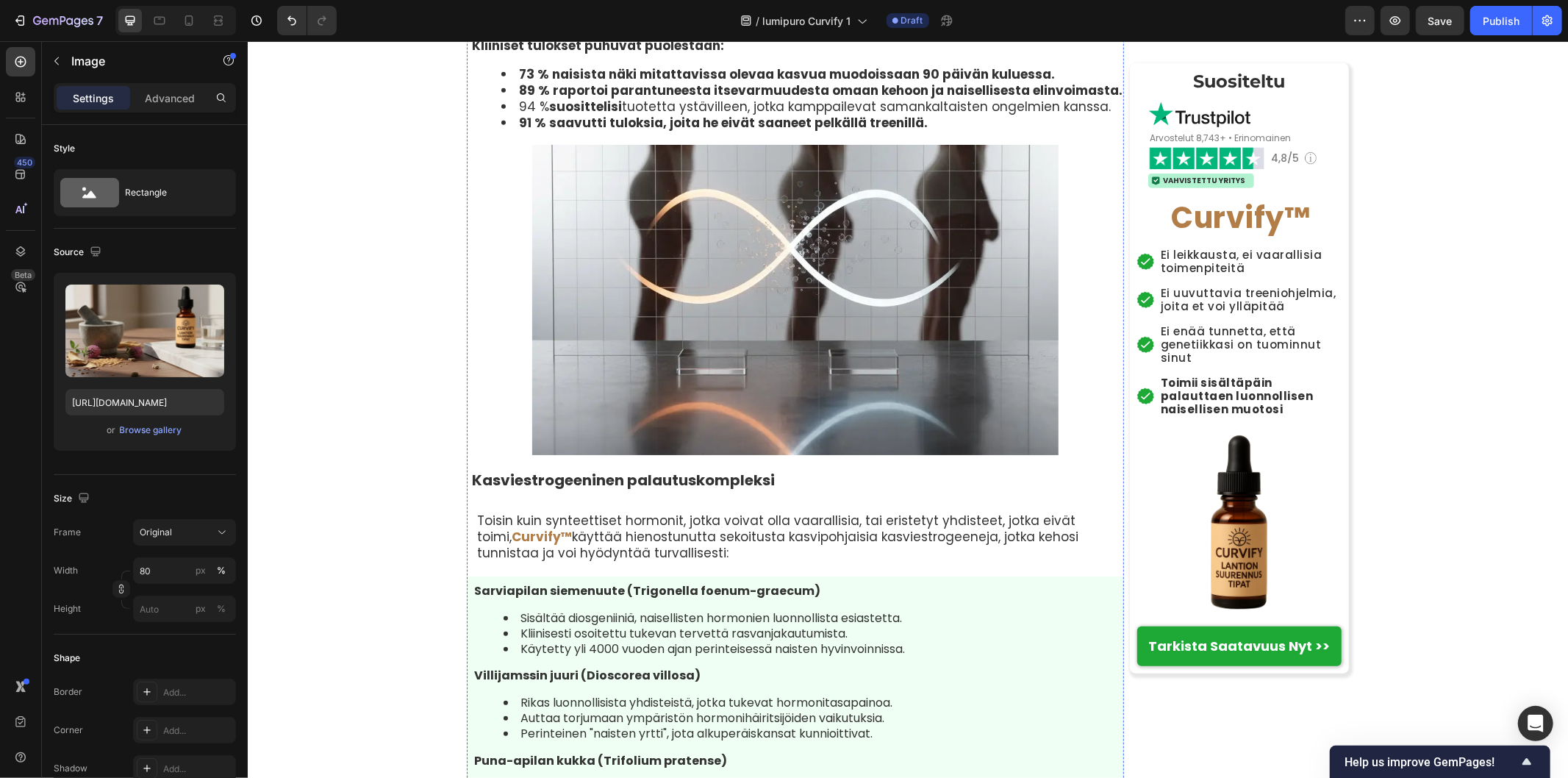
scroll to position [5457, 0]
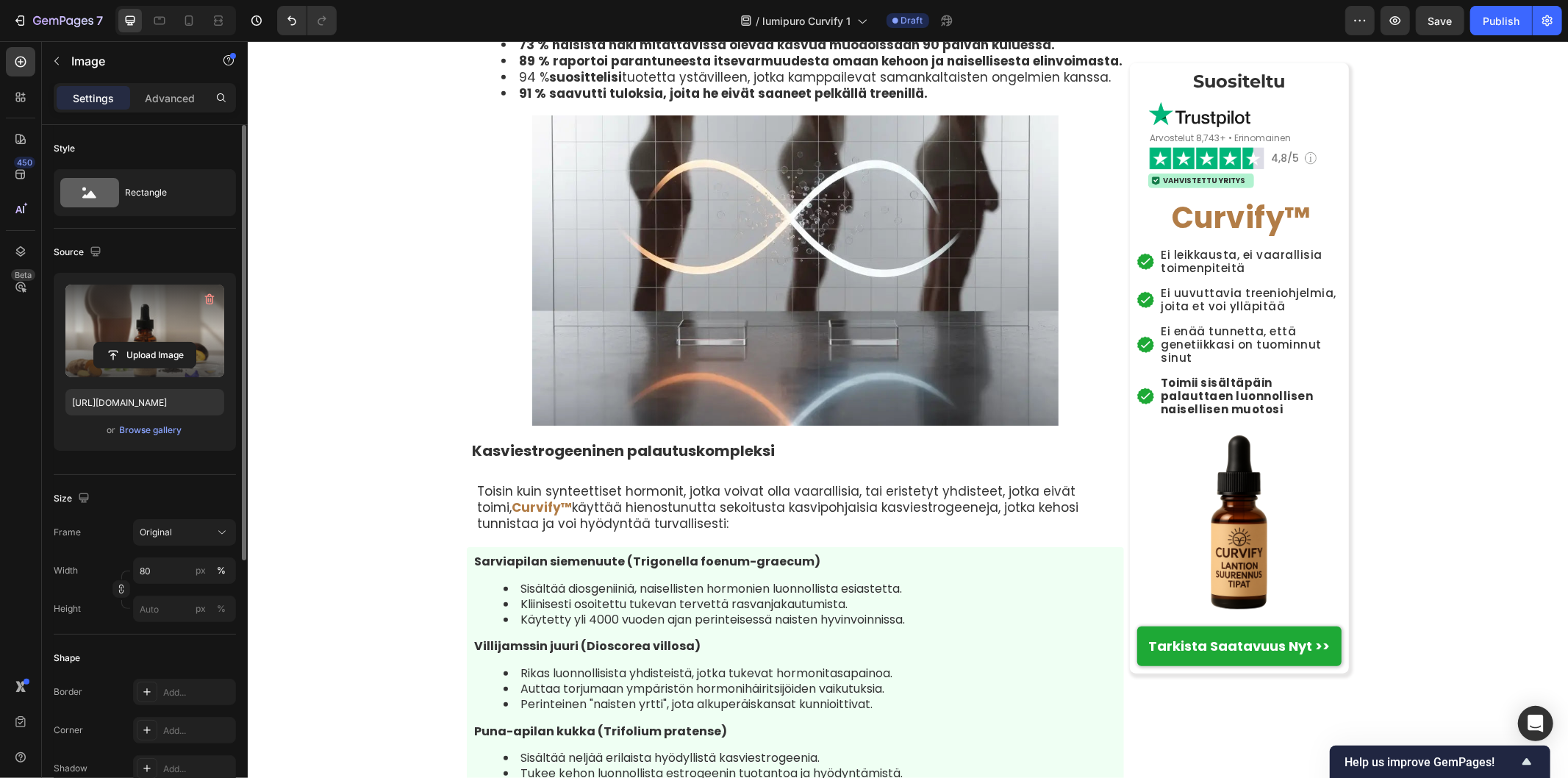
click at [142, 334] on label at bounding box center [145, 331] width 159 height 93
click at [142, 343] on input "file" at bounding box center [144, 355] width 101 height 25
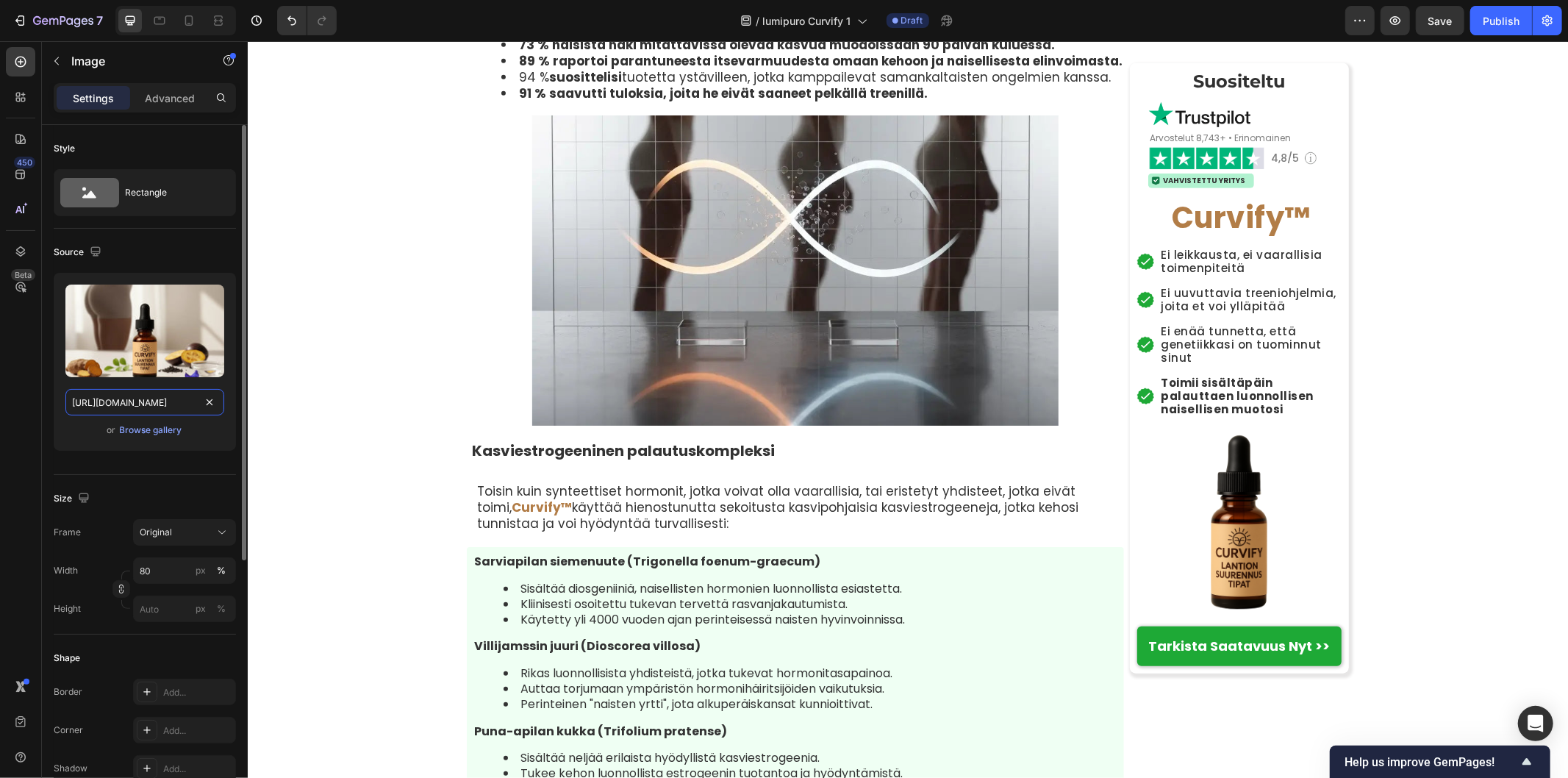
click at [195, 403] on input "[URL][DOMAIN_NAME]" at bounding box center [145, 402] width 159 height 26
click at [94, 253] on icon "button" at bounding box center [95, 251] width 14 height 15
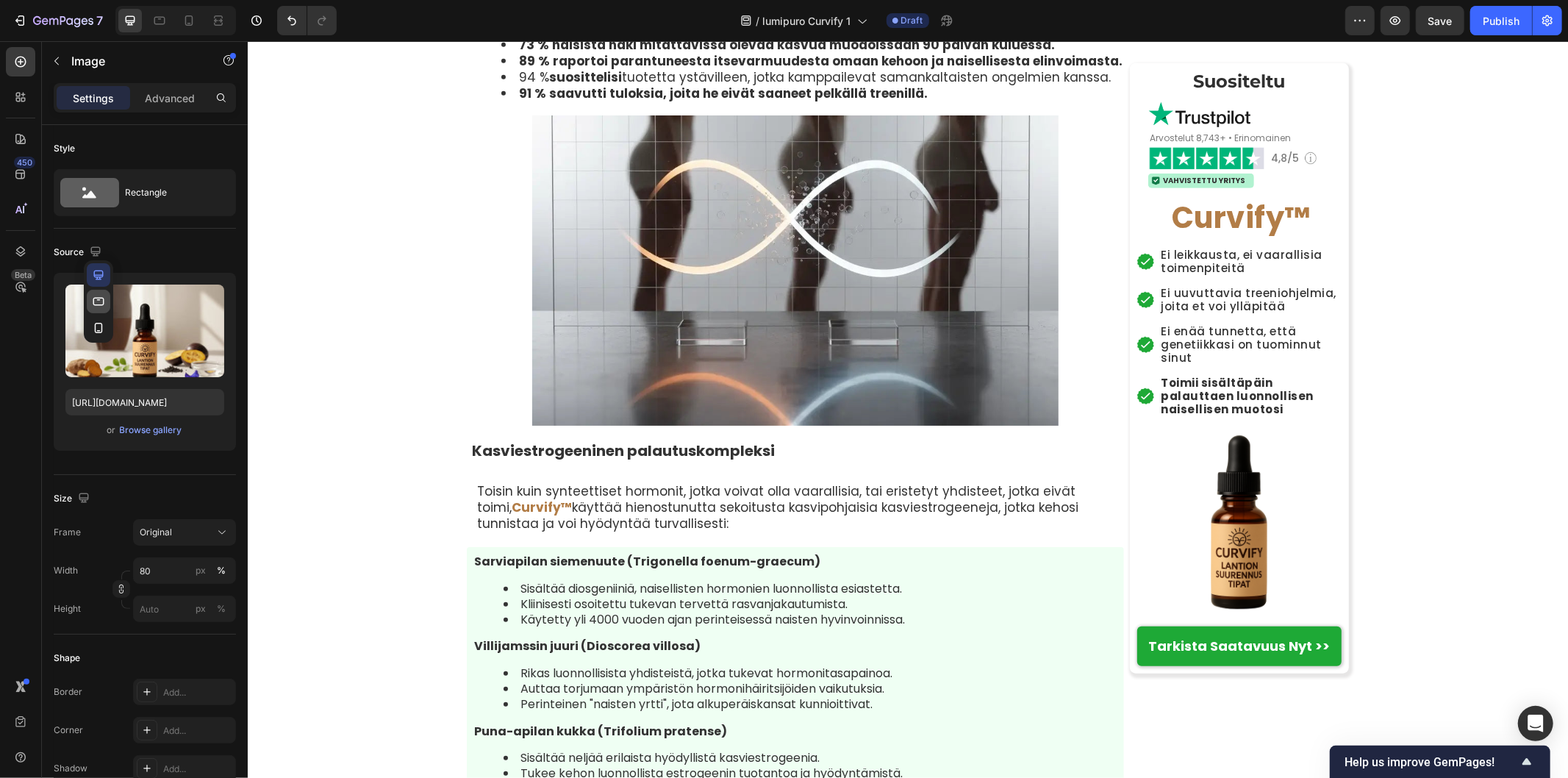
click at [99, 299] on icon "button" at bounding box center [98, 301] width 14 height 15
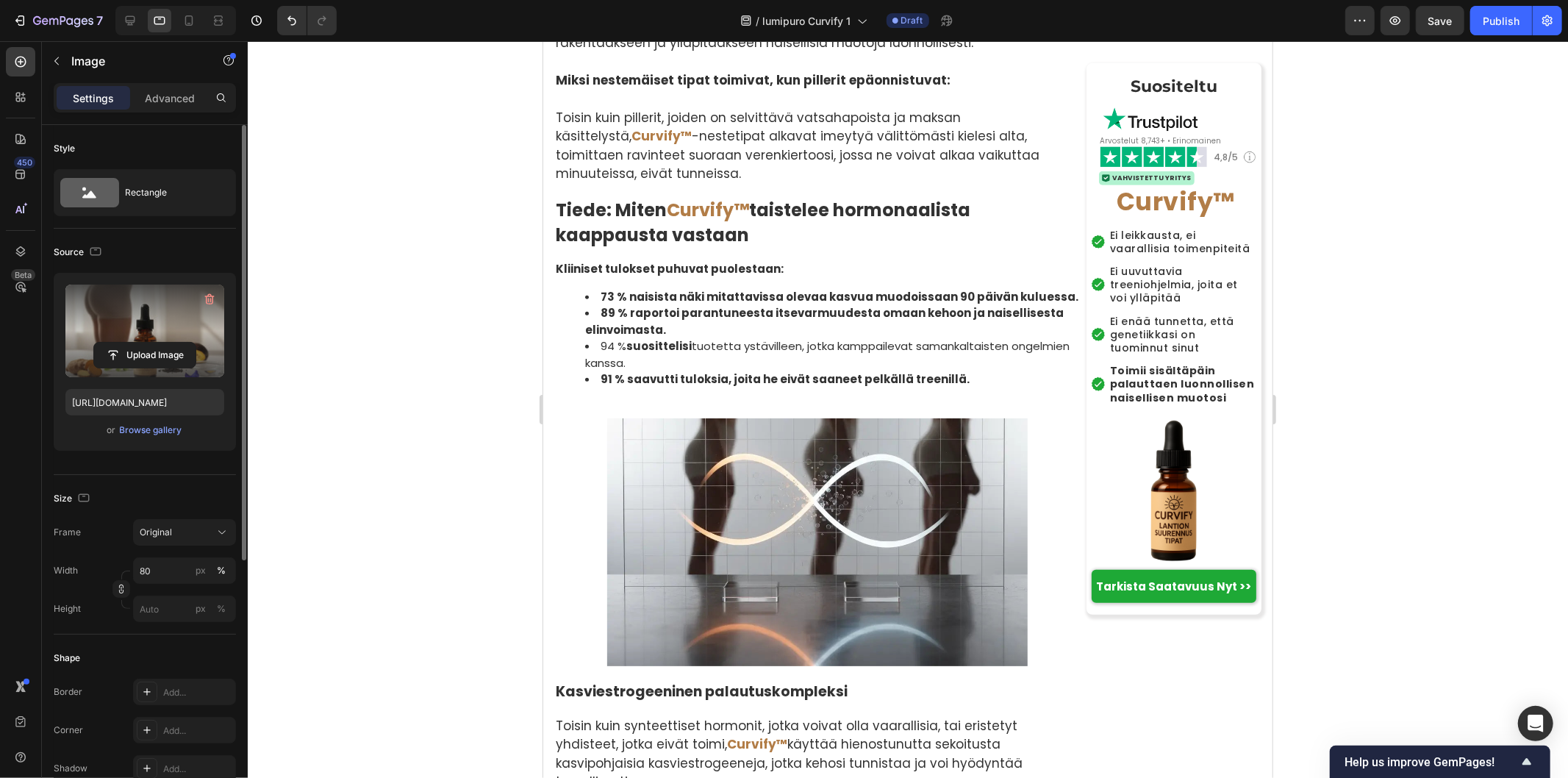
scroll to position [5436, 0]
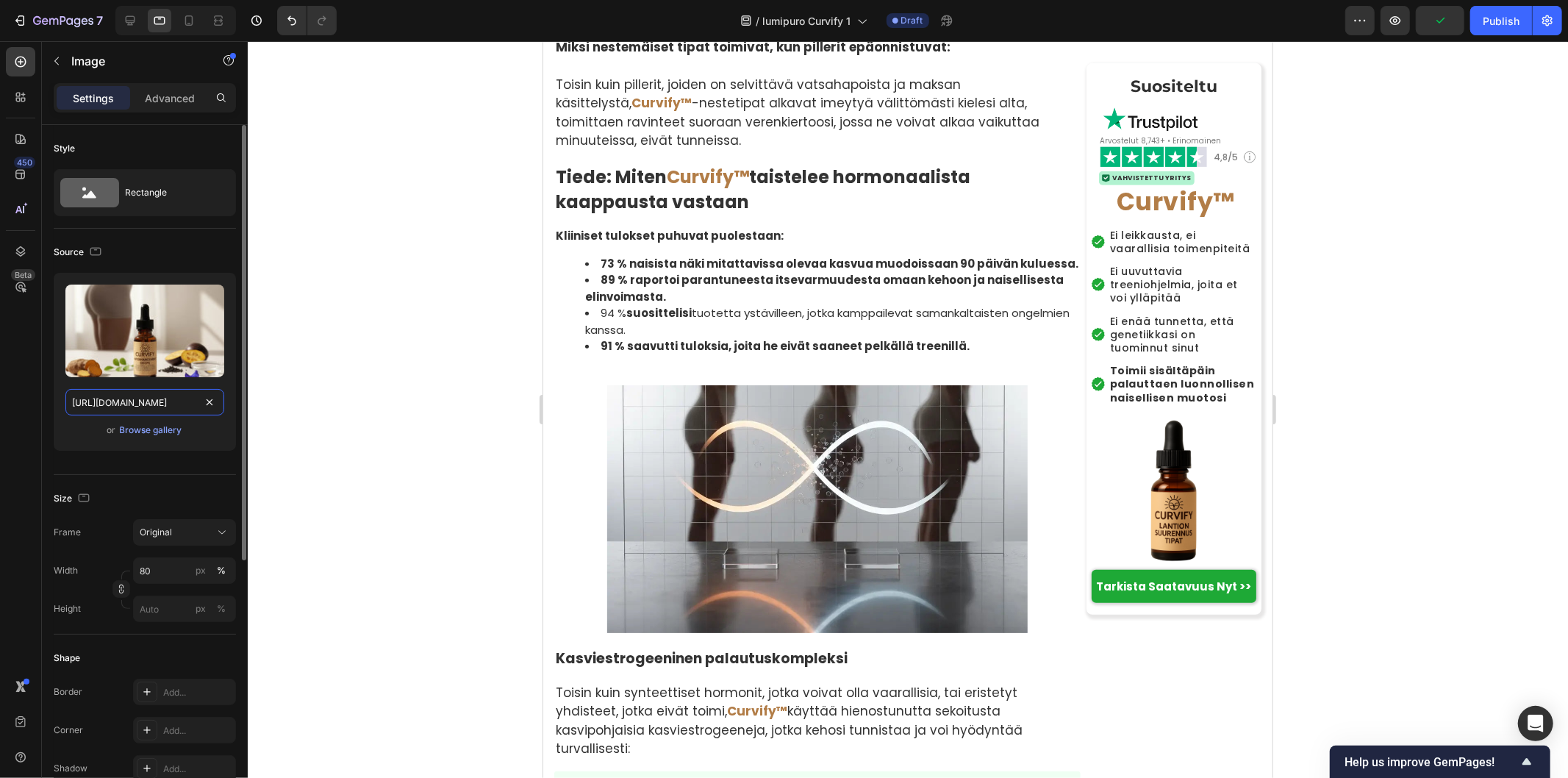
click at [199, 401] on input "[URL][DOMAIN_NAME]" at bounding box center [145, 402] width 159 height 26
paste input "c4e8243-bae7-46f0-9888-6fd35e1a1504.jpg"
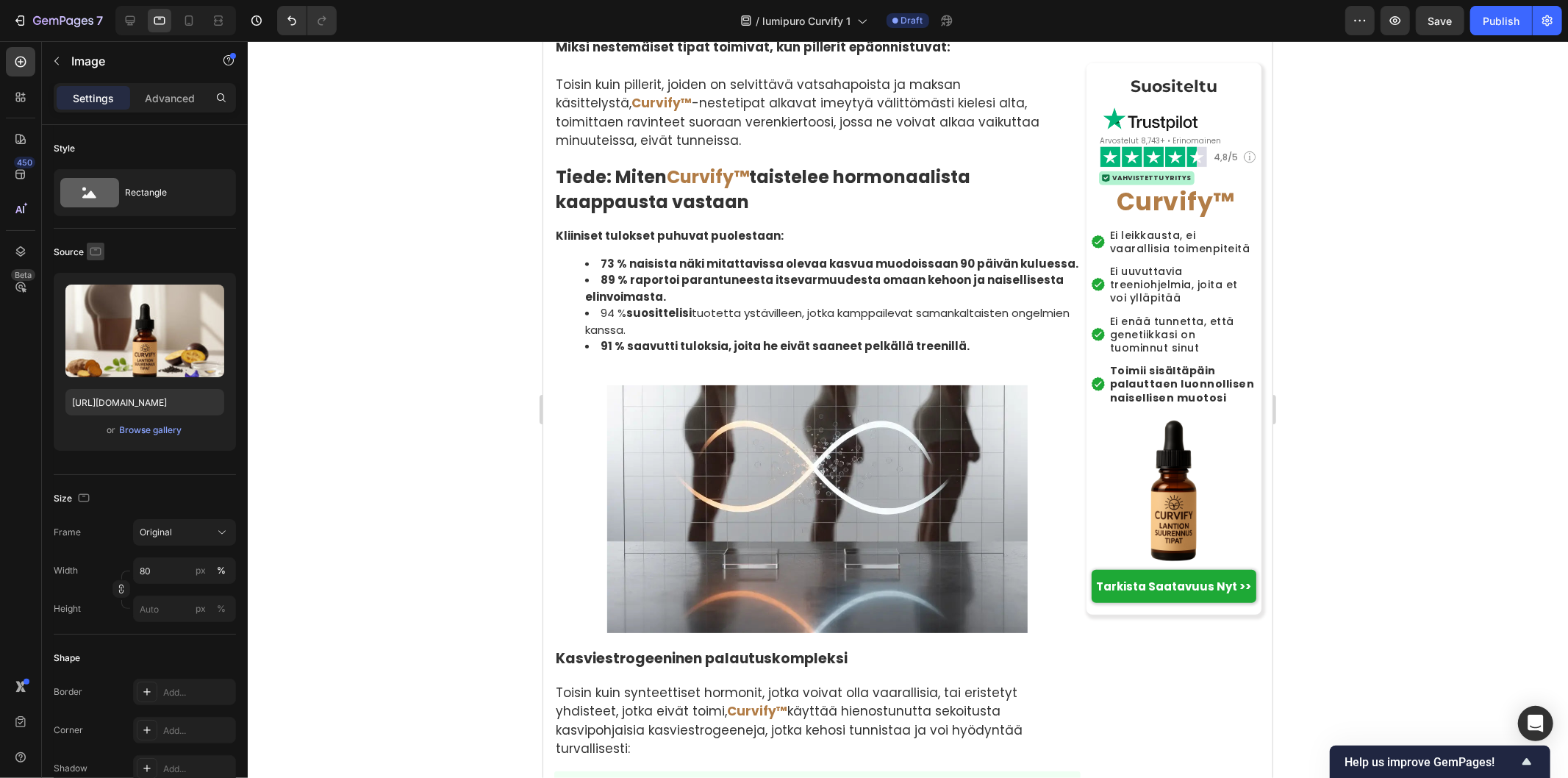
click at [93, 253] on icon "button" at bounding box center [95, 251] width 14 height 15
click at [96, 328] on icon "button" at bounding box center [98, 328] width 14 height 15
type input "[URL][DOMAIN_NAME]"
type input "100"
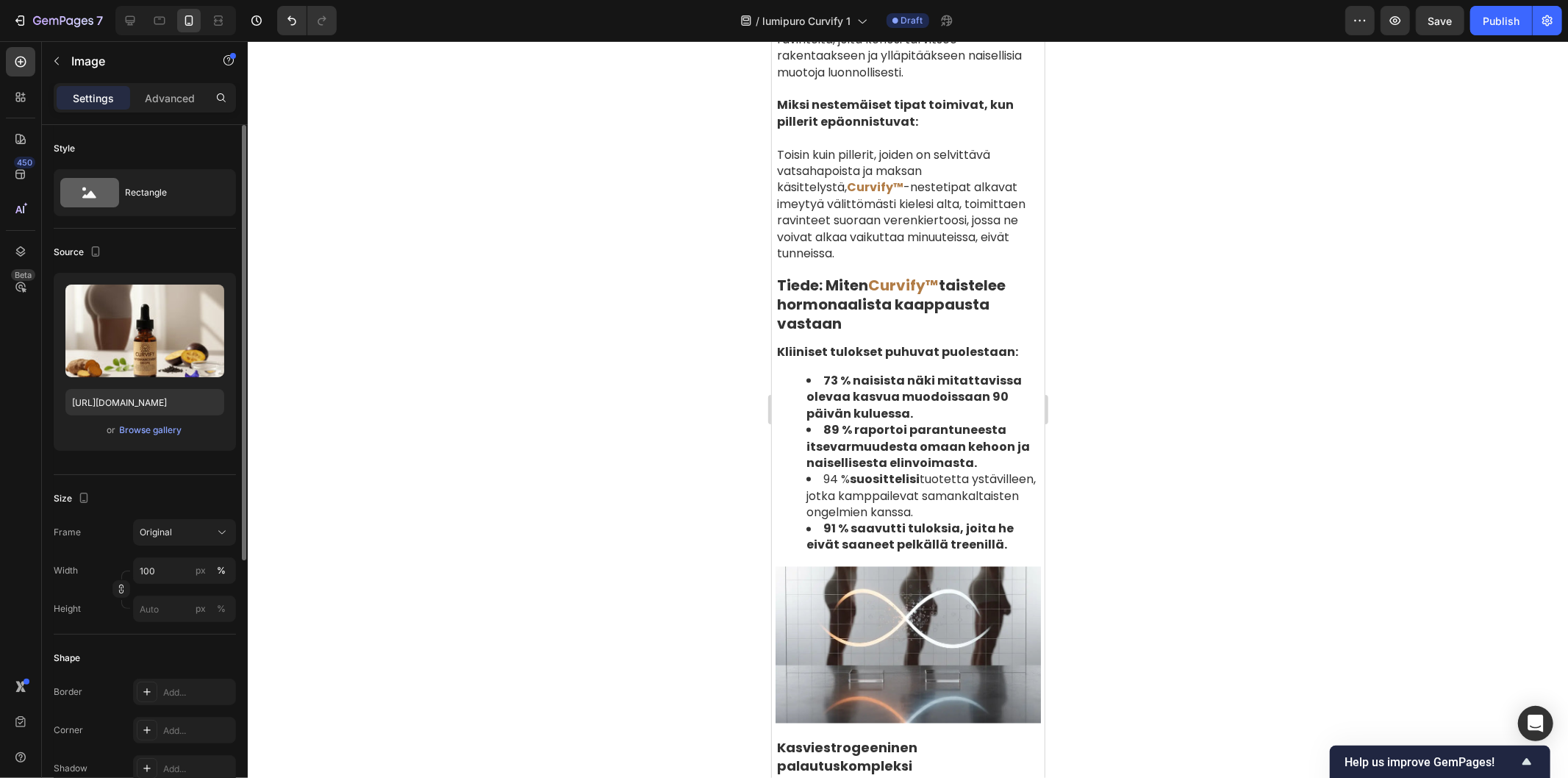
scroll to position [6577, 0]
click at [195, 405] on input "[URL][DOMAIN_NAME]" at bounding box center [145, 402] width 159 height 26
paste input "c4e8243-bae7-46f0-9888-6fd35e1a1504.jpg"
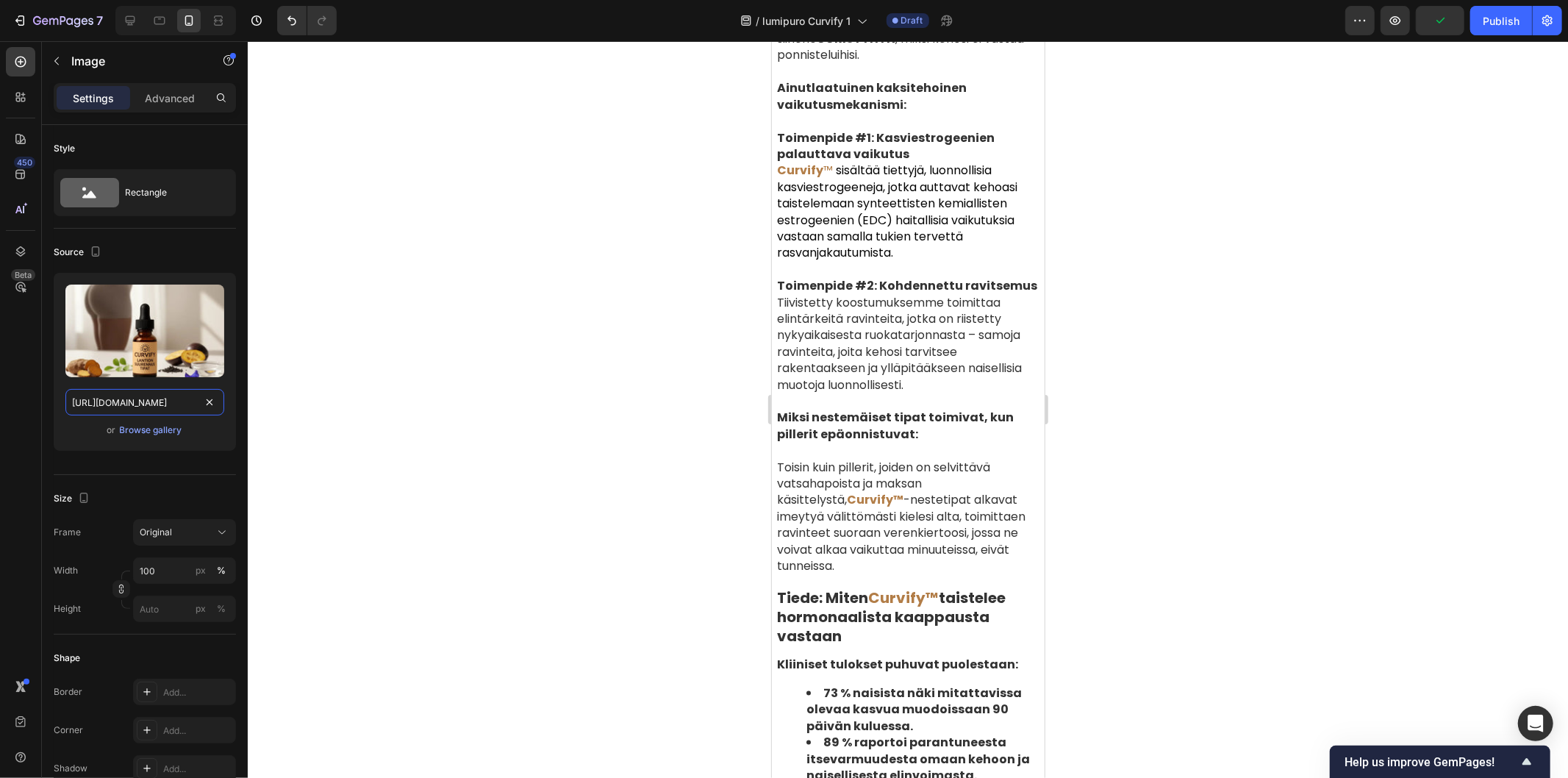
scroll to position [6006, 0]
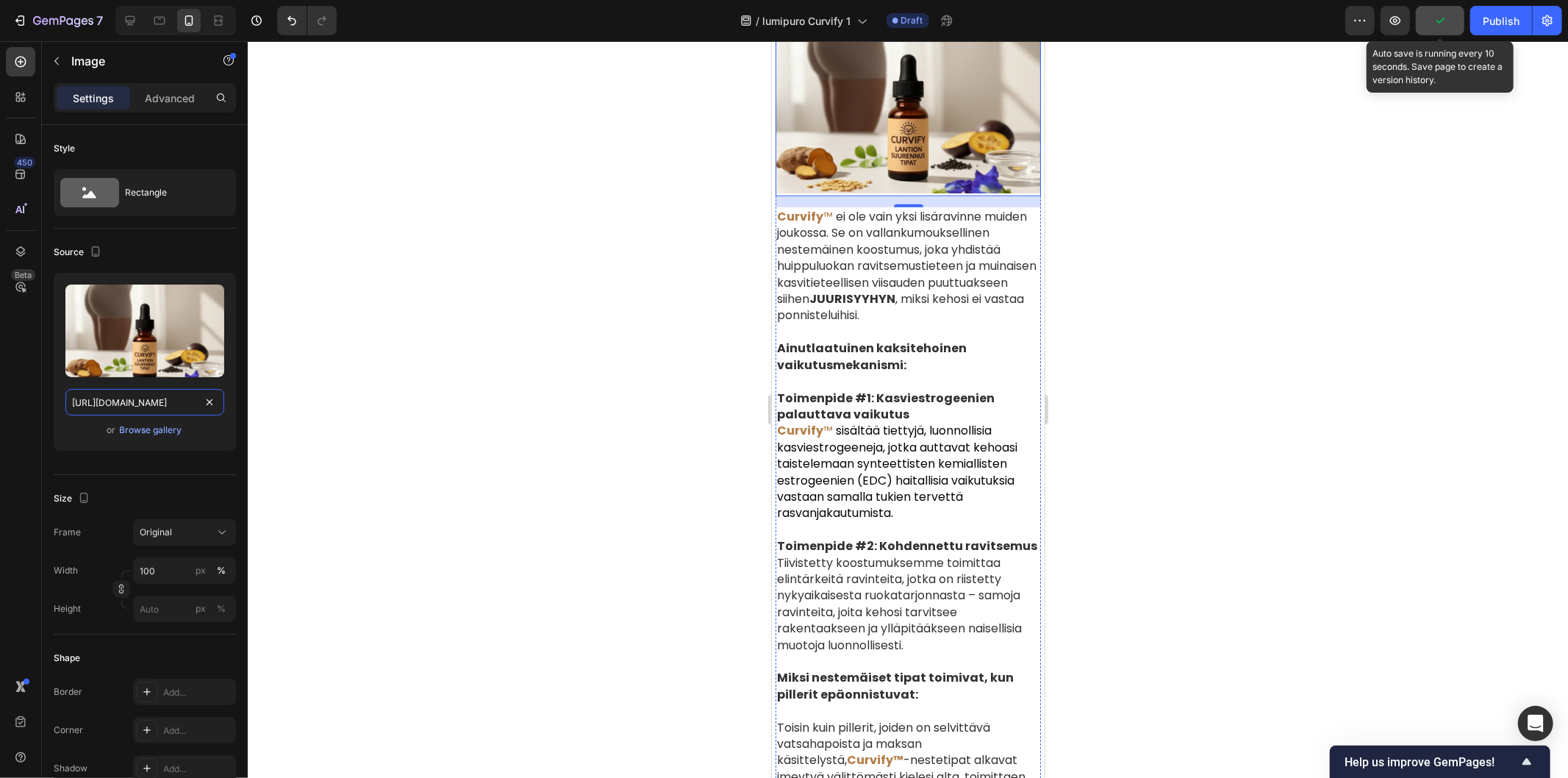
type input "[URL][DOMAIN_NAME]"
click at [1439, 24] on icon "button" at bounding box center [1439, 20] width 14 height 15
click at [1435, 17] on span "Save" at bounding box center [1440, 20] width 24 height 13
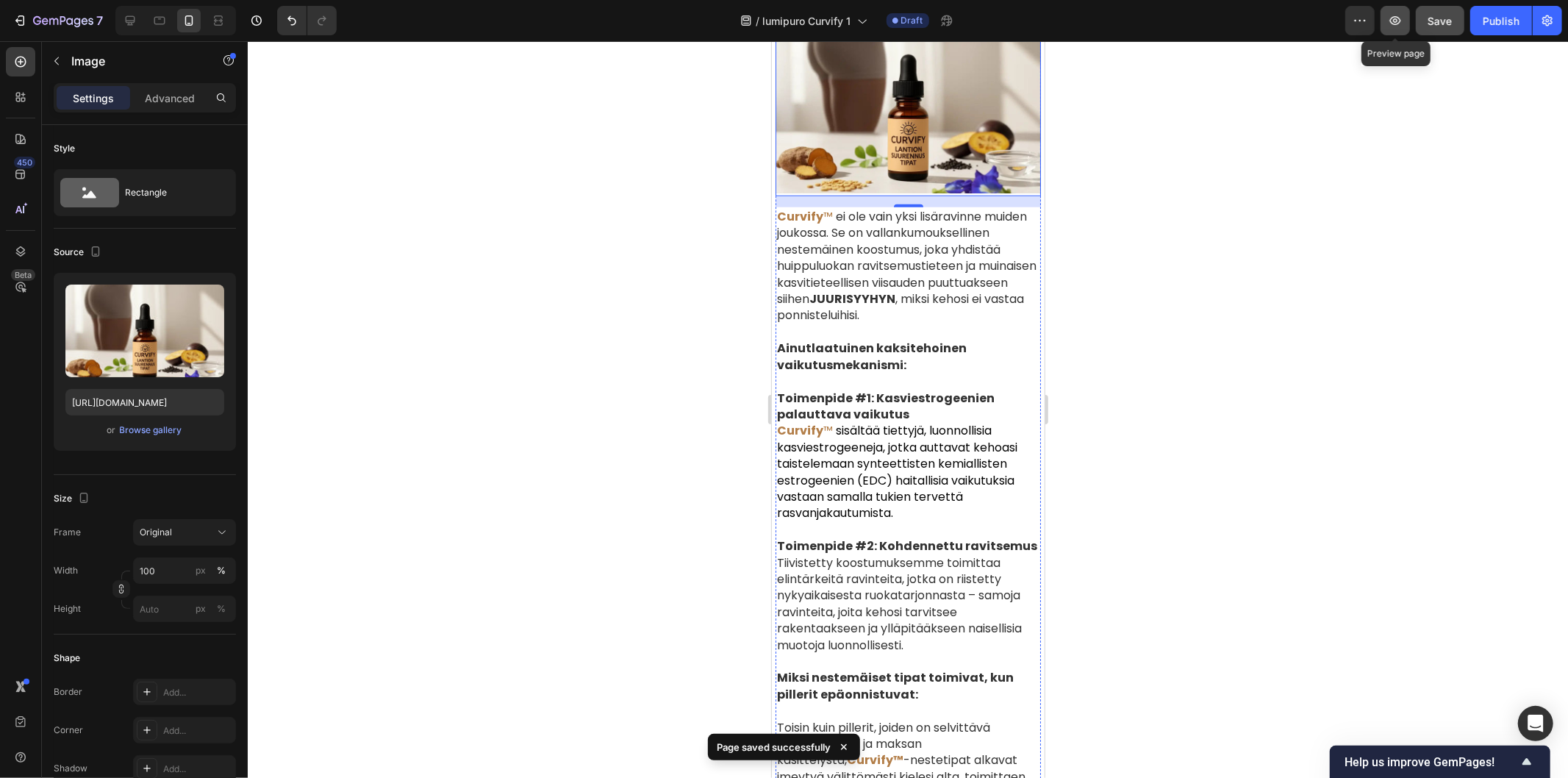
click at [1393, 24] on icon "button" at bounding box center [1395, 20] width 11 height 9
click at [1503, 22] on div "Publish" at bounding box center [1501, 21] width 37 height 15
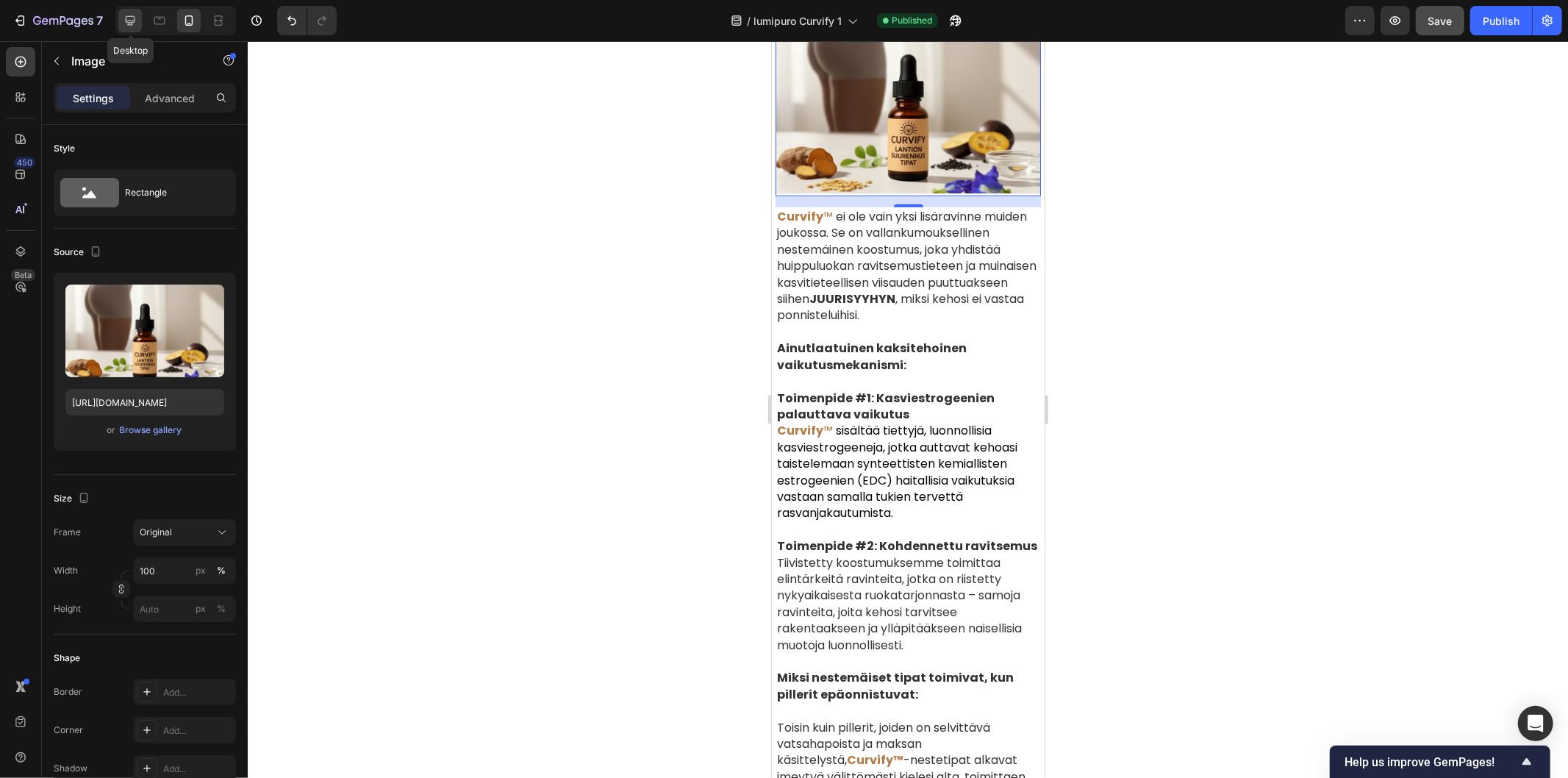
drag, startPoint x: 767, startPoint y: 733, endPoint x: 132, endPoint y: 18, distance: 956.3
click at [132, 18] on icon at bounding box center [130, 20] width 14 height 15
type input "80"
click at [1436, 24] on span "Save" at bounding box center [1440, 20] width 24 height 13
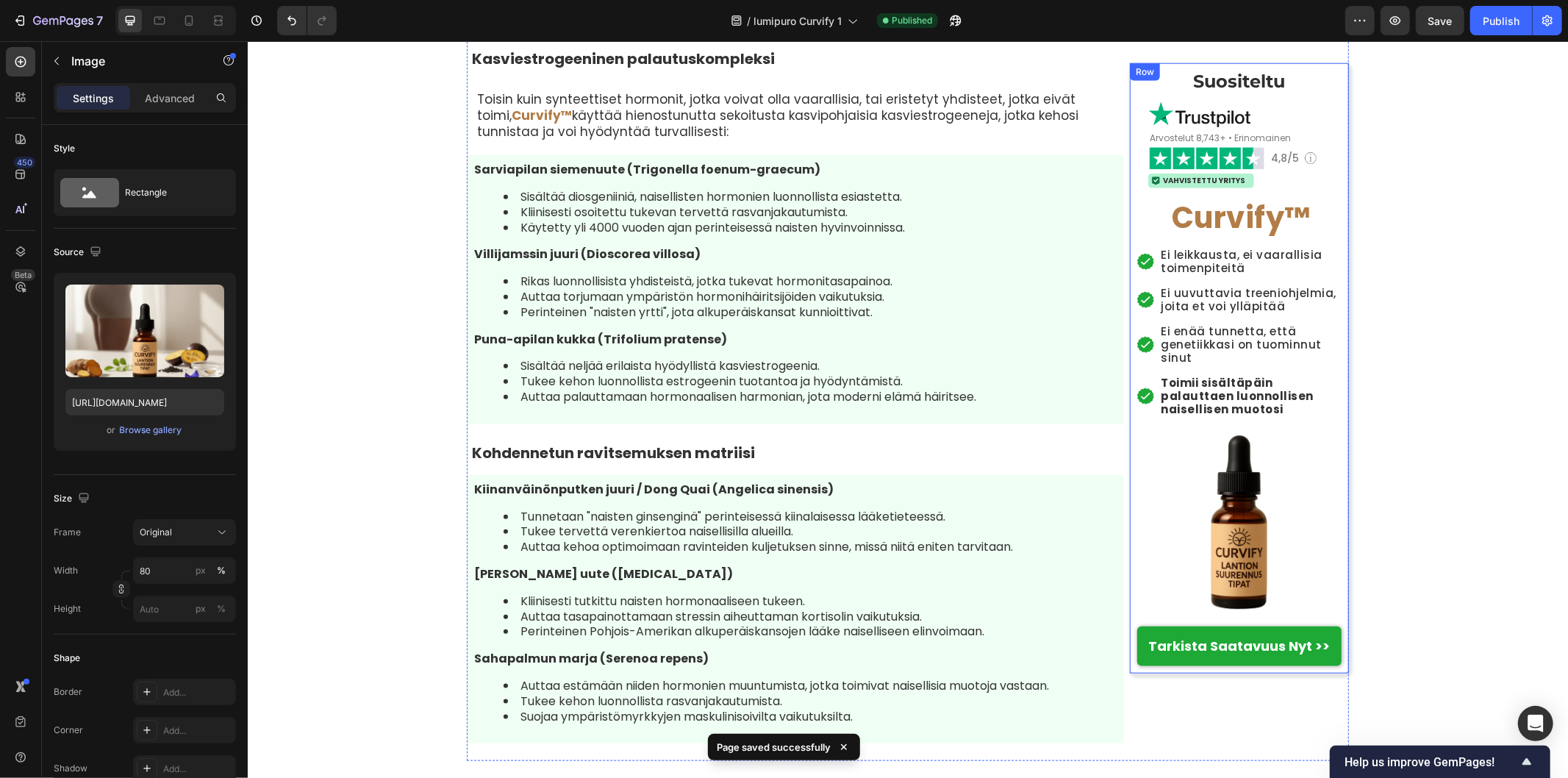
scroll to position [5850, 0]
